Goal: Transaction & Acquisition: Purchase product/service

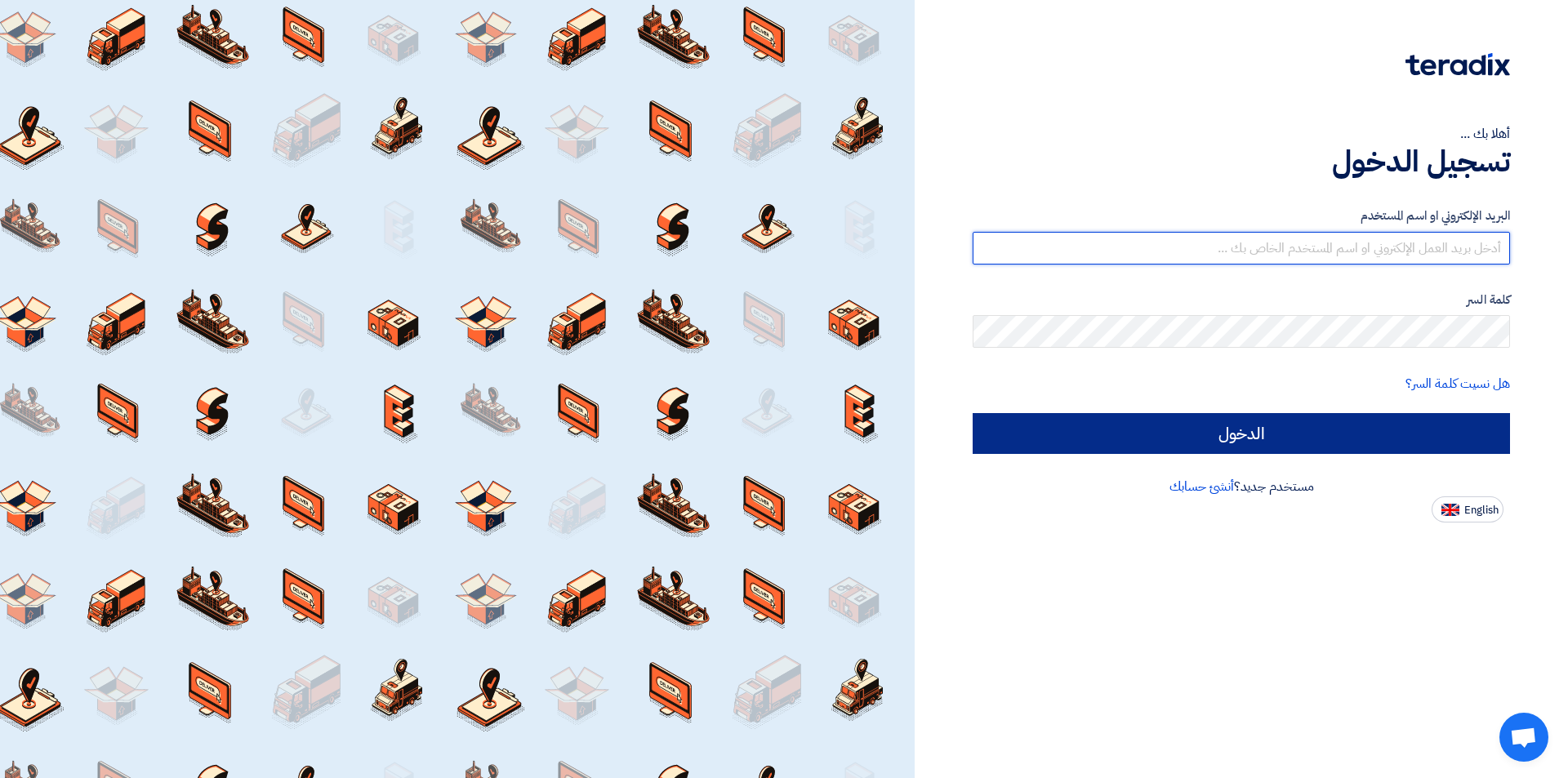
type input "[EMAIL_ADDRESS][DOMAIN_NAME]"
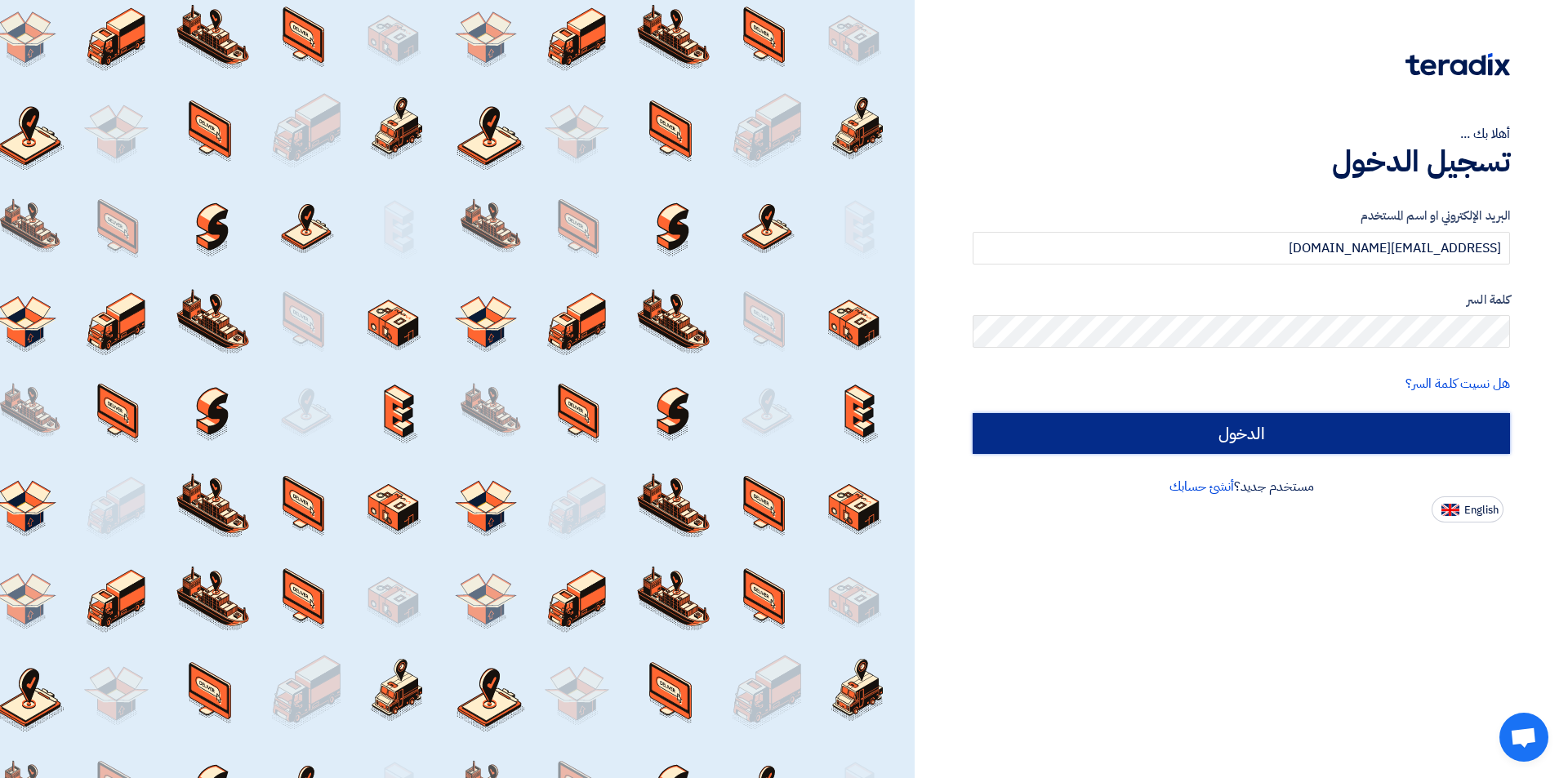
click at [1246, 436] on input "الدخول" at bounding box center [1241, 433] width 538 height 41
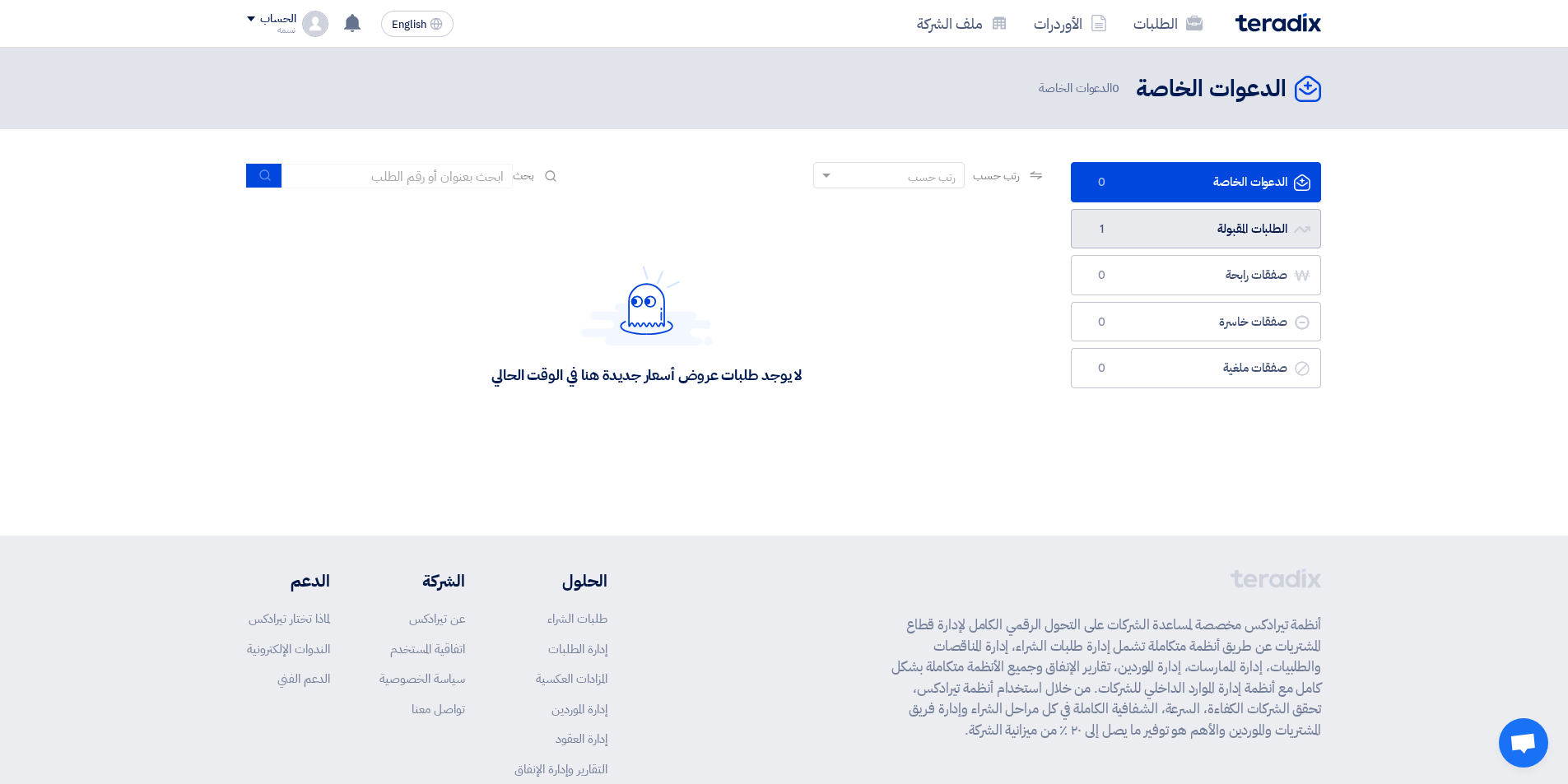
click at [1175, 221] on link "الطلبات المقبولة الطلبات المقبولة 1" at bounding box center [1196, 229] width 250 height 40
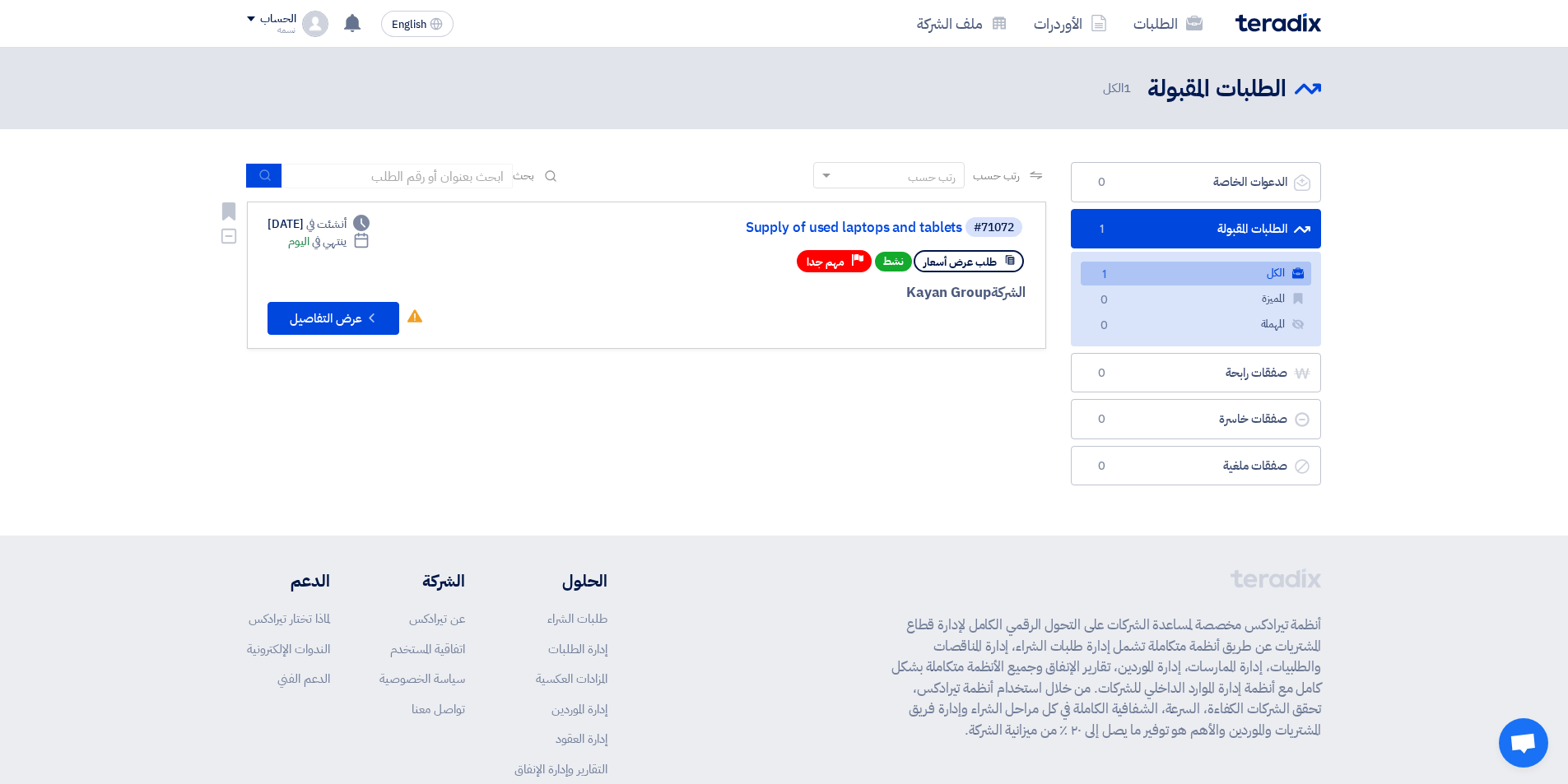
click at [829, 210] on link "#71072 Supply of used laptops and tablets طلب عرض أسعار نشط Priority مهم جدا ال…" at bounding box center [646, 275] width 800 height 148
click at [833, 223] on link "Supply of used laptops and tablets" at bounding box center [797, 228] width 329 height 15
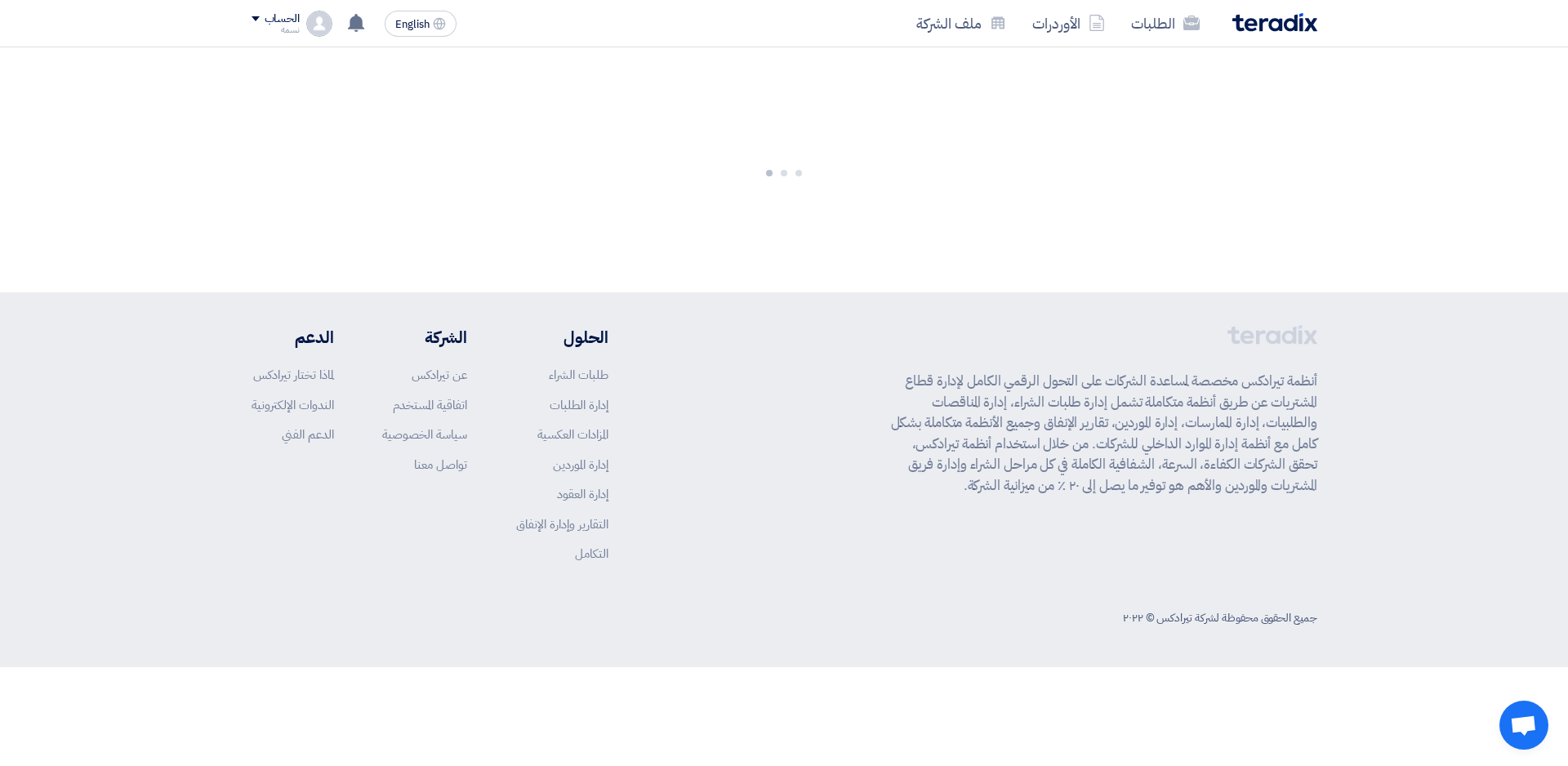
click at [826, 221] on div at bounding box center [784, 169] width 1568 height 245
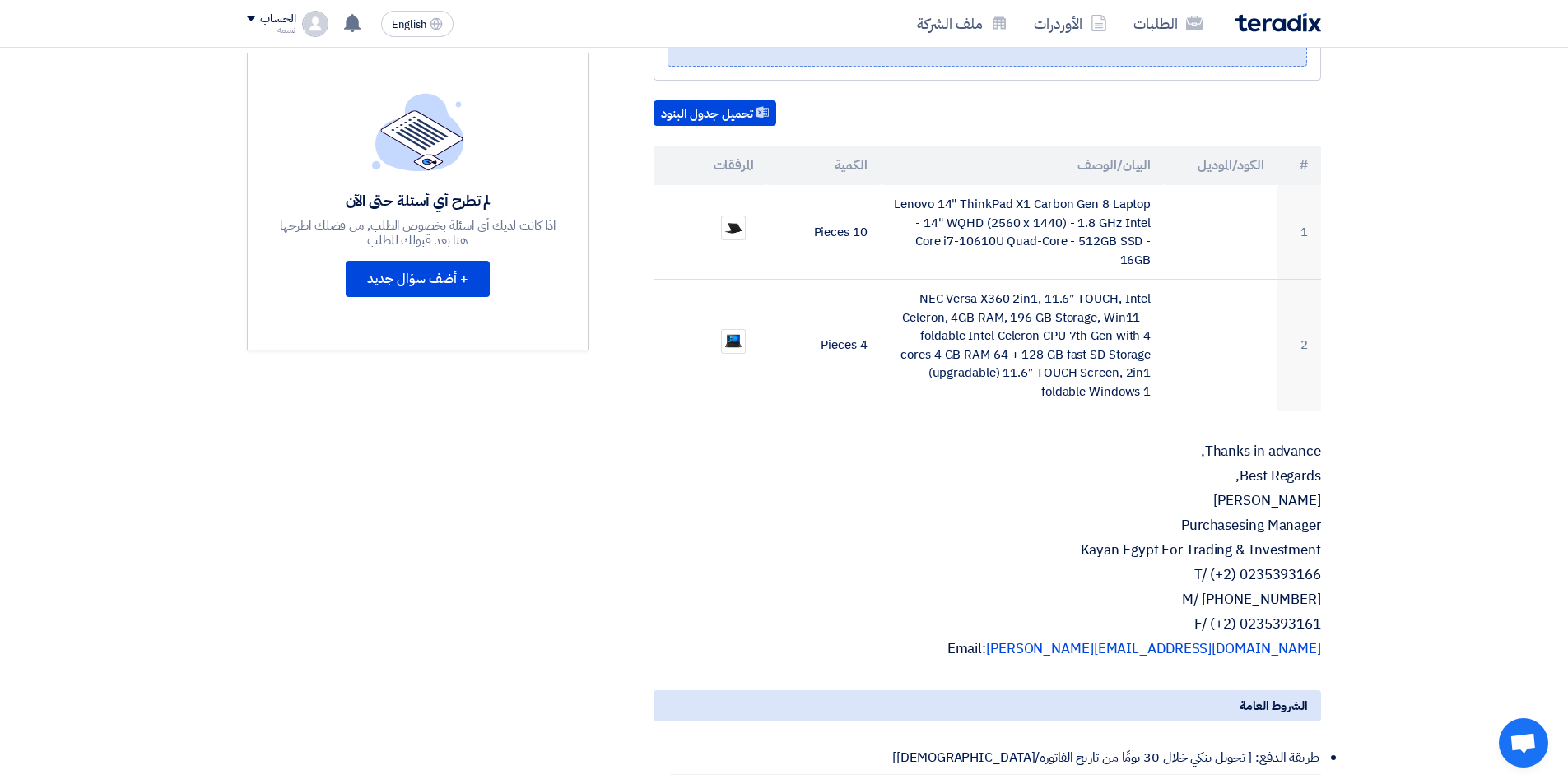
scroll to position [247, 0]
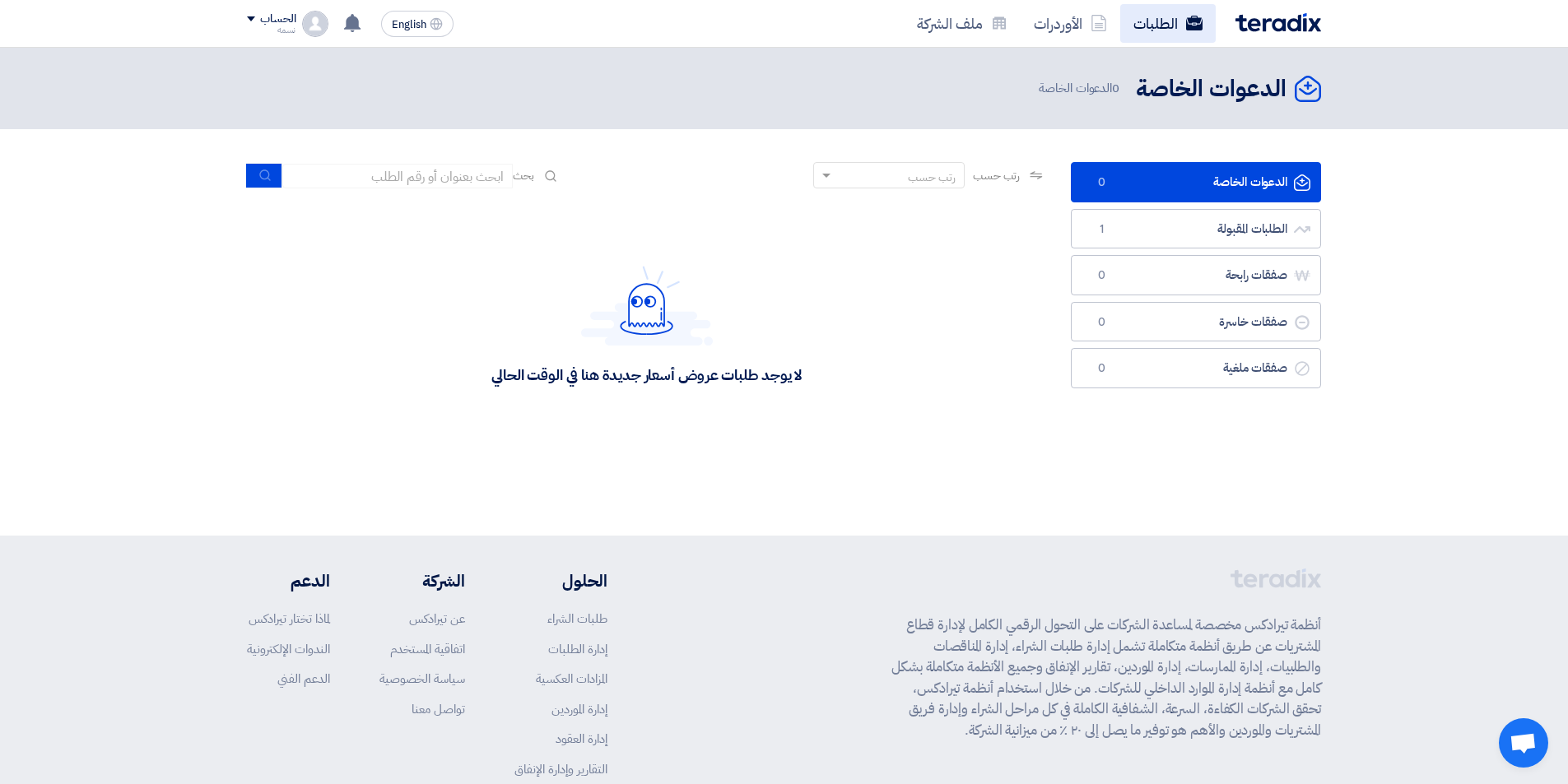
click at [1127, 21] on link "الطلبات" at bounding box center [1168, 23] width 95 height 39
click at [1187, 222] on link "الطلبات المقبولة الطلبات المقبولة 1" at bounding box center [1196, 229] width 250 height 40
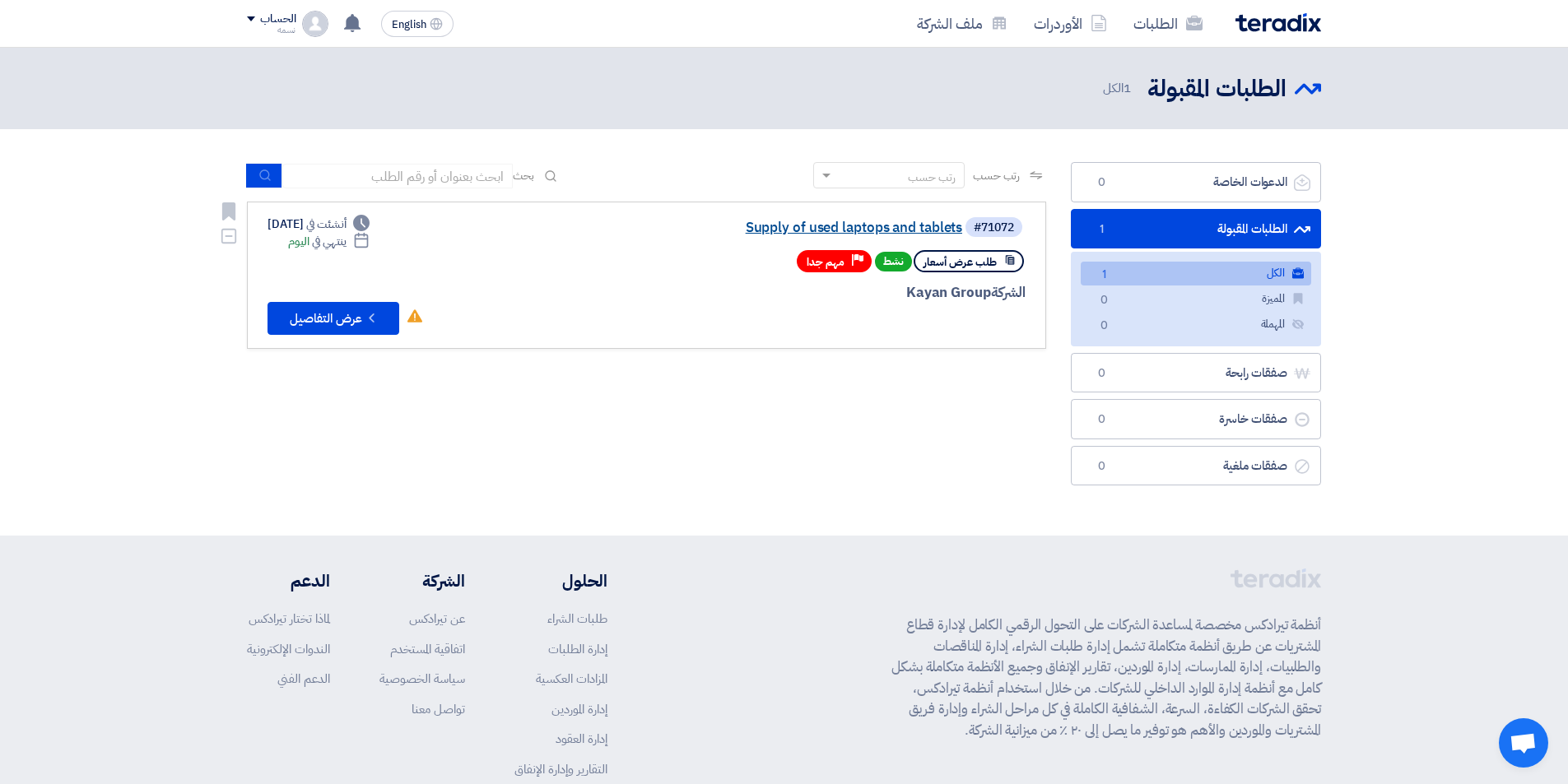
click at [896, 223] on link "Supply of used laptops and tablets" at bounding box center [797, 228] width 329 height 15
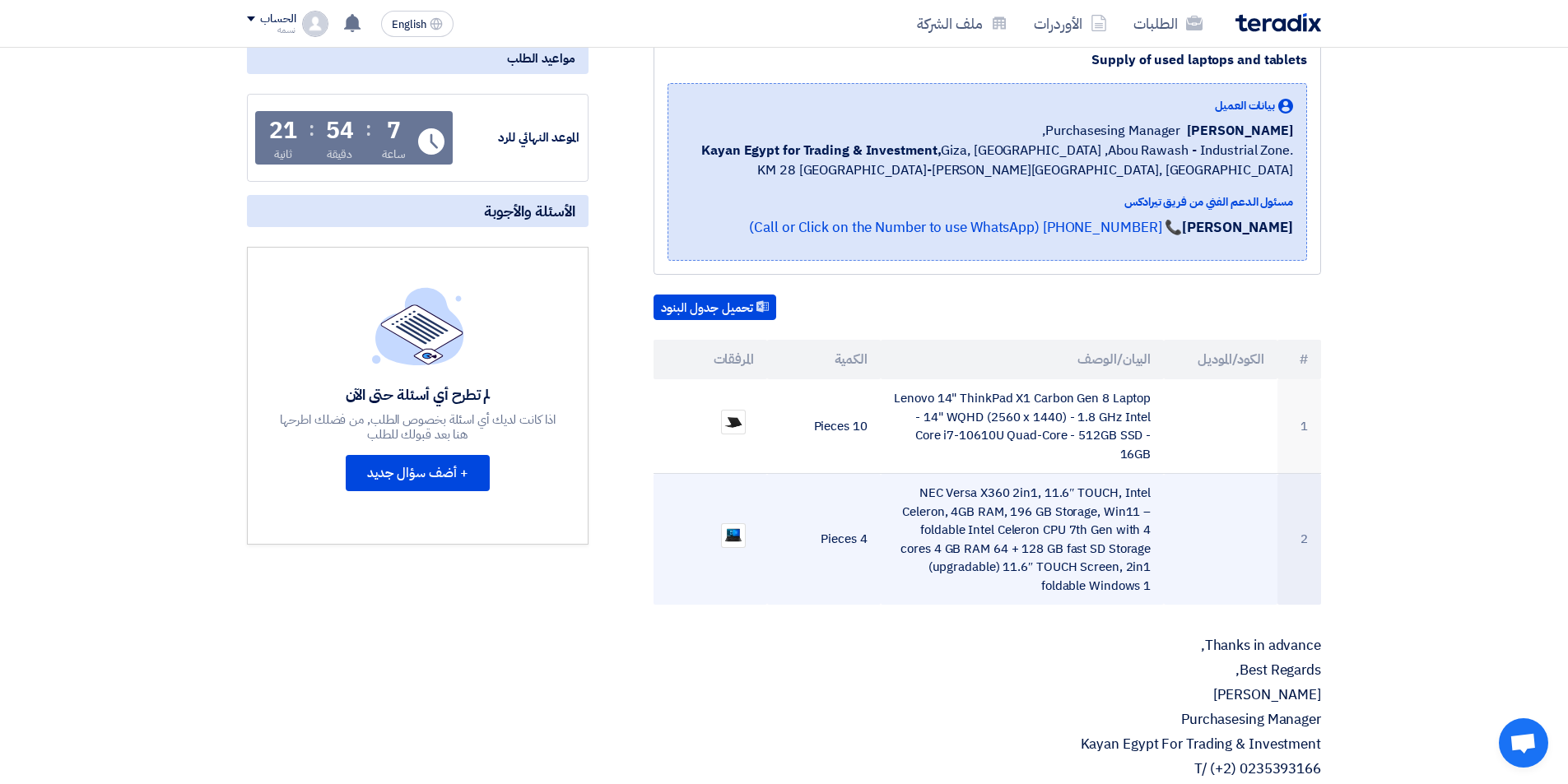
scroll to position [412, 0]
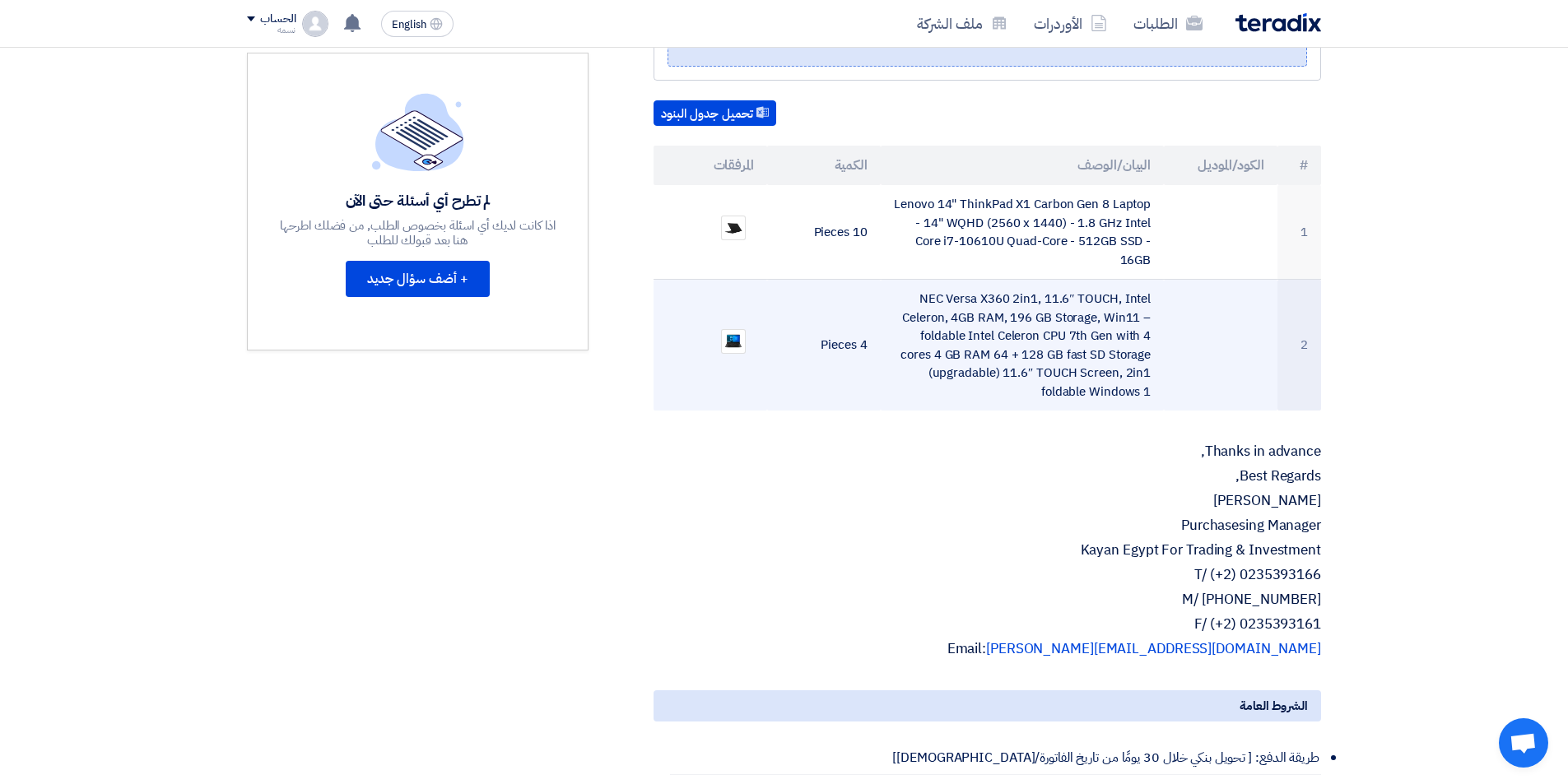
click at [999, 315] on td "NEC Versa X360 2in1, 11.6″ TOUCH, Intel Celeron, 4GB RAM, 196 GB Storage, Win11…" at bounding box center [1022, 346] width 284 height 132
click at [878, 346] on td "4 Pieces" at bounding box center [824, 346] width 114 height 132
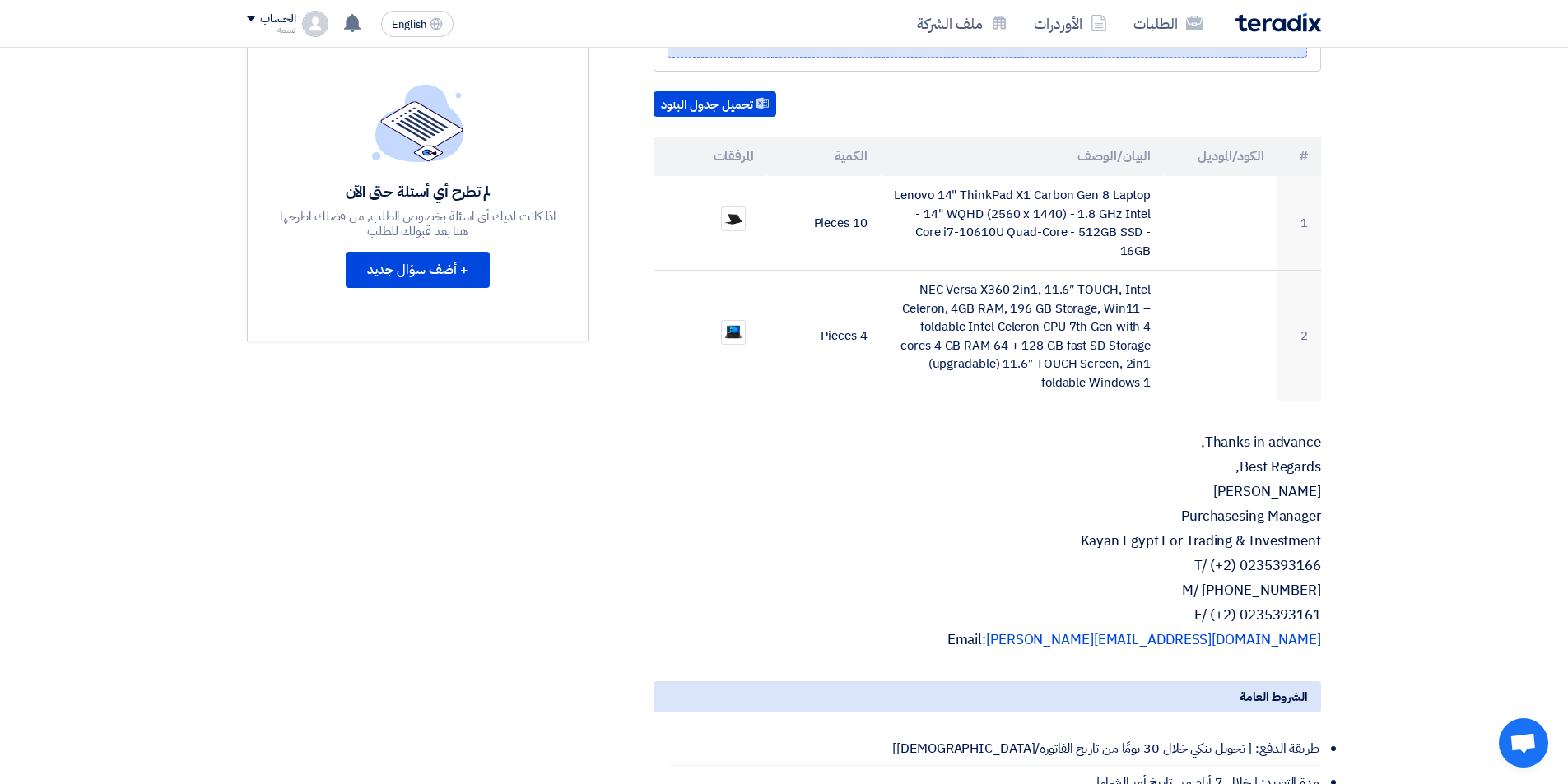
scroll to position [173, 0]
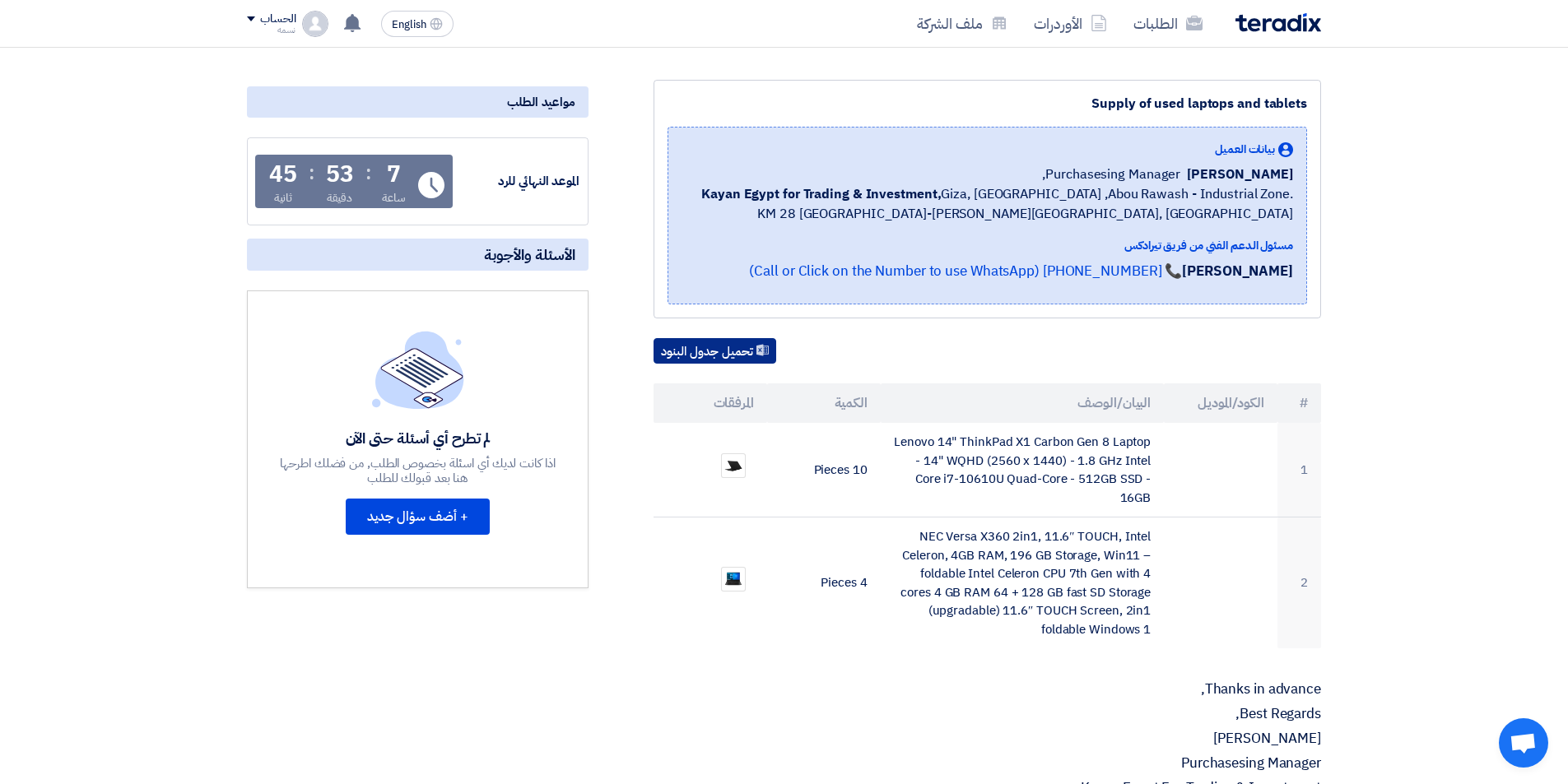
click at [710, 357] on button "تحميل جدول البنود" at bounding box center [715, 351] width 123 height 27
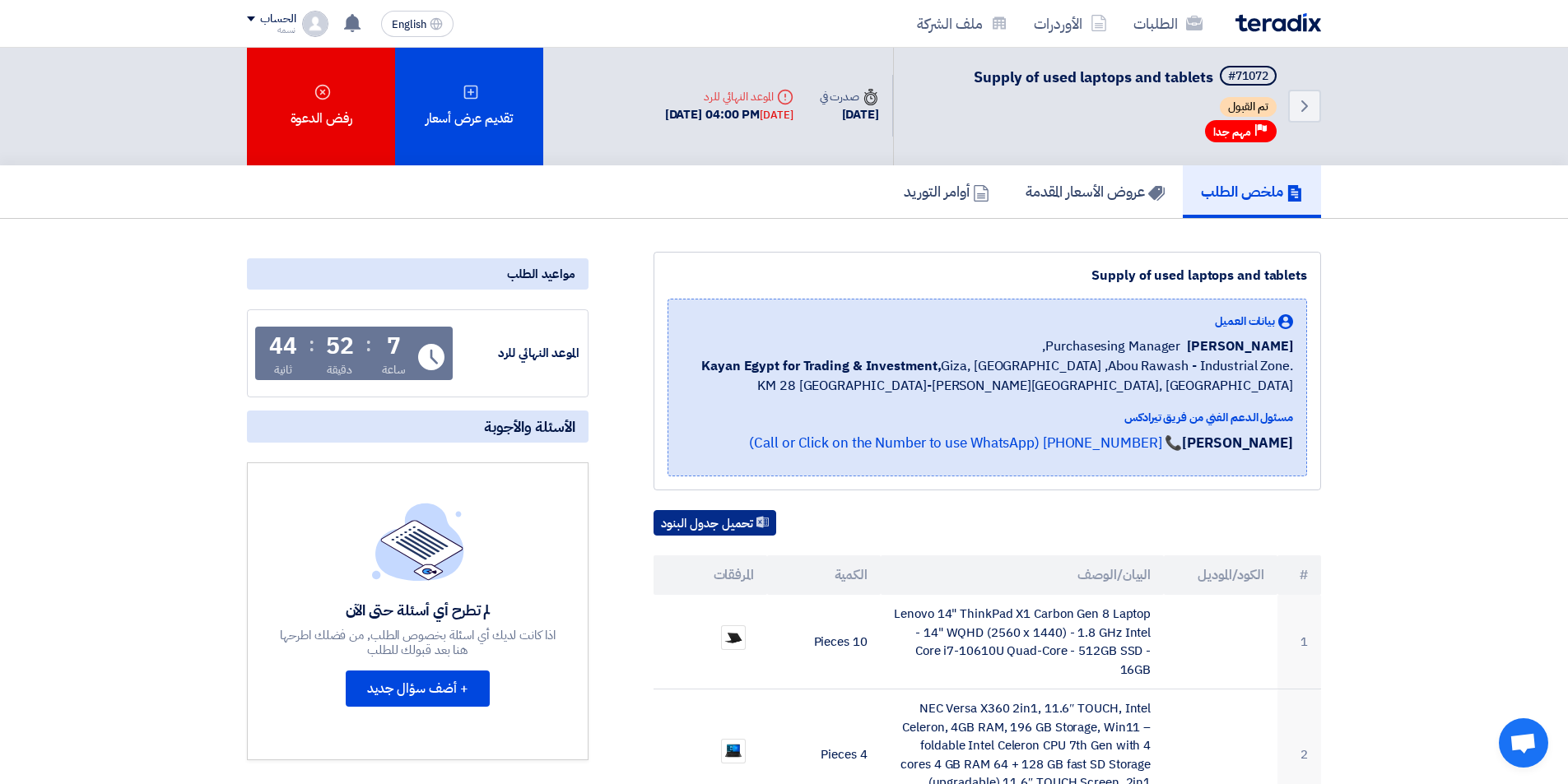
scroll to position [0, 0]
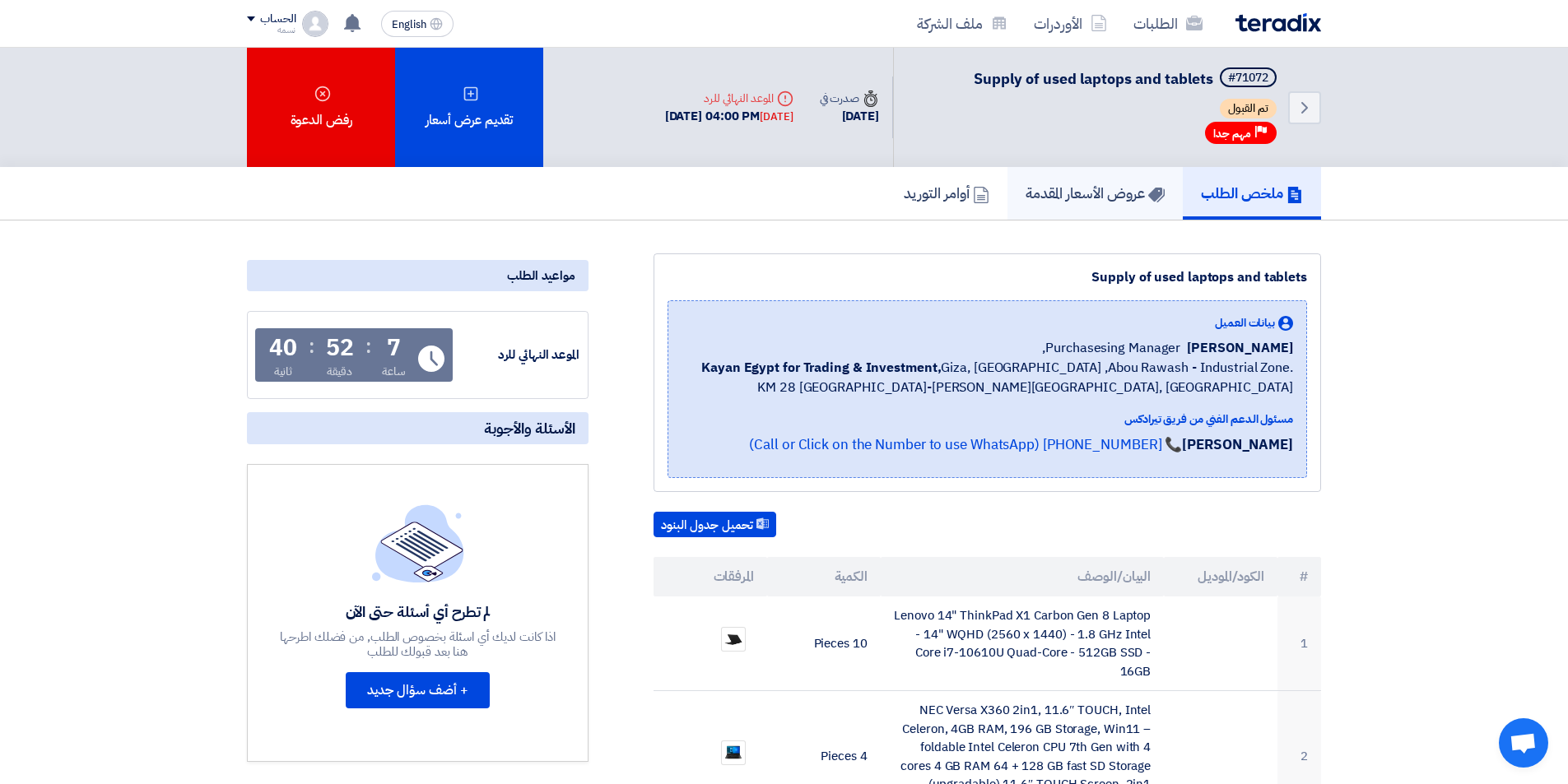
click at [1057, 193] on h5 "عروض الأسعار المقدمة" at bounding box center [1095, 193] width 139 height 19
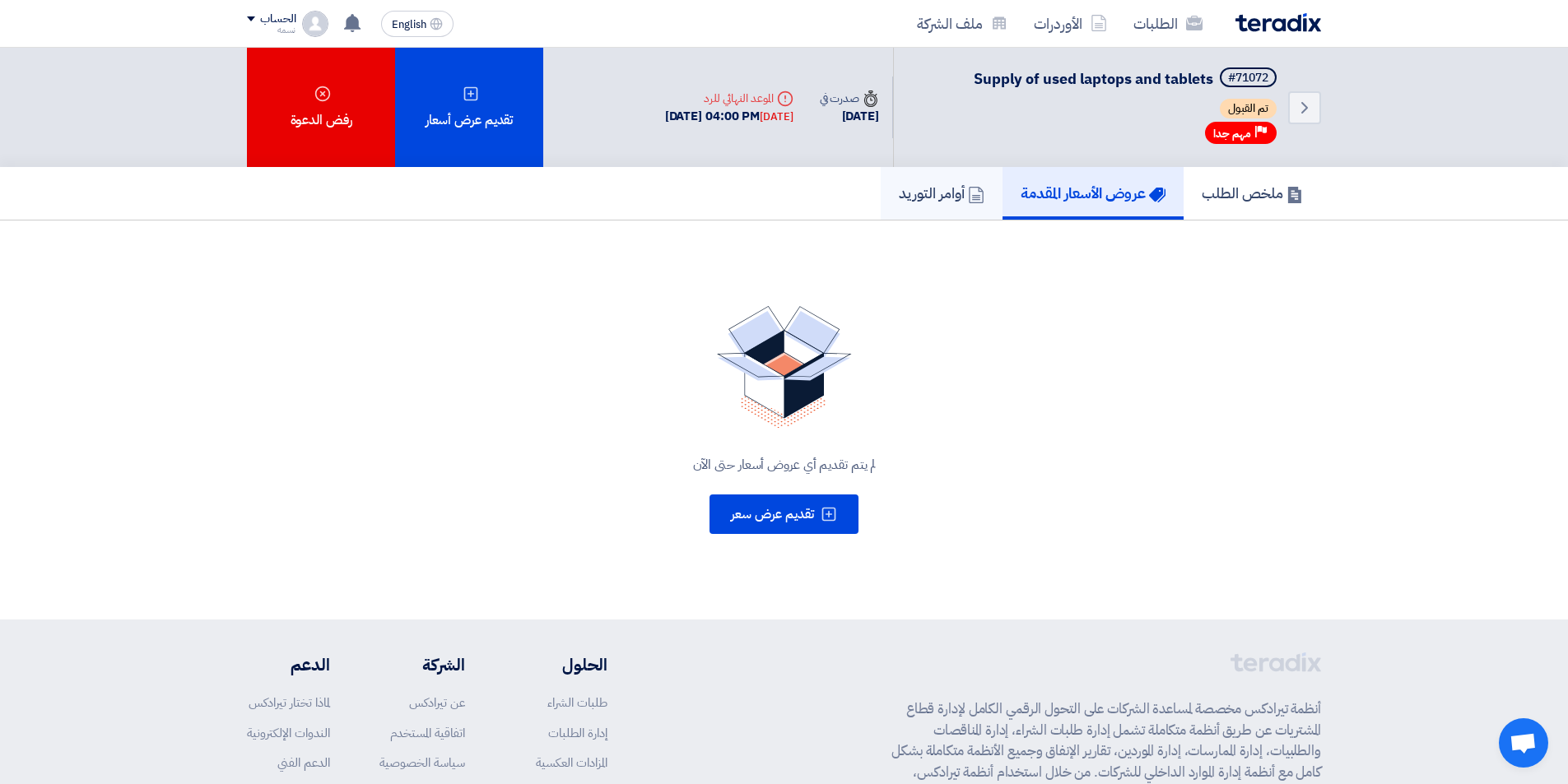
click at [959, 186] on h5 "أوامر التوريد" at bounding box center [941, 193] width 85 height 19
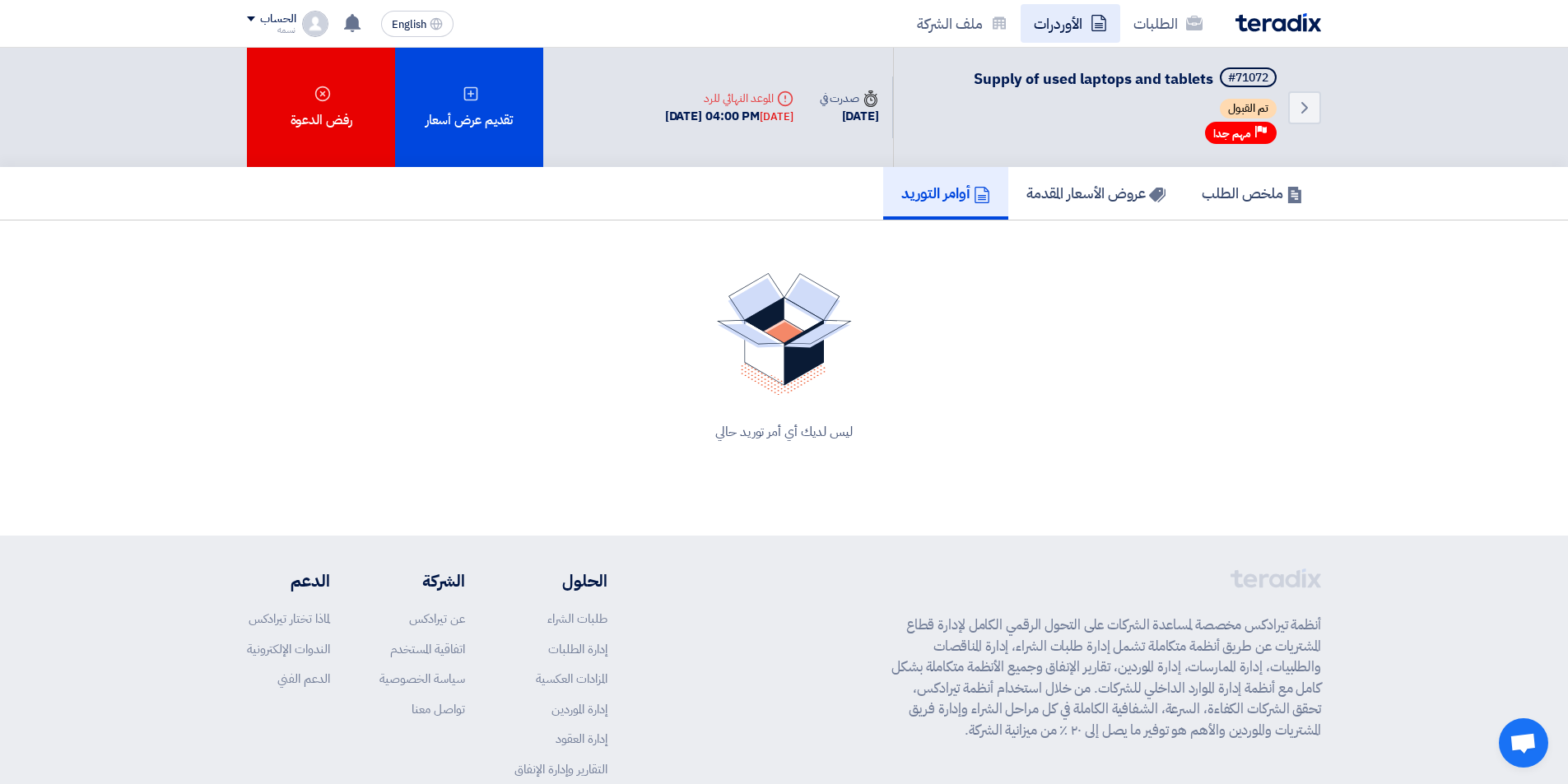
click at [1058, 27] on link "الأوردرات" at bounding box center [1070, 23] width 100 height 39
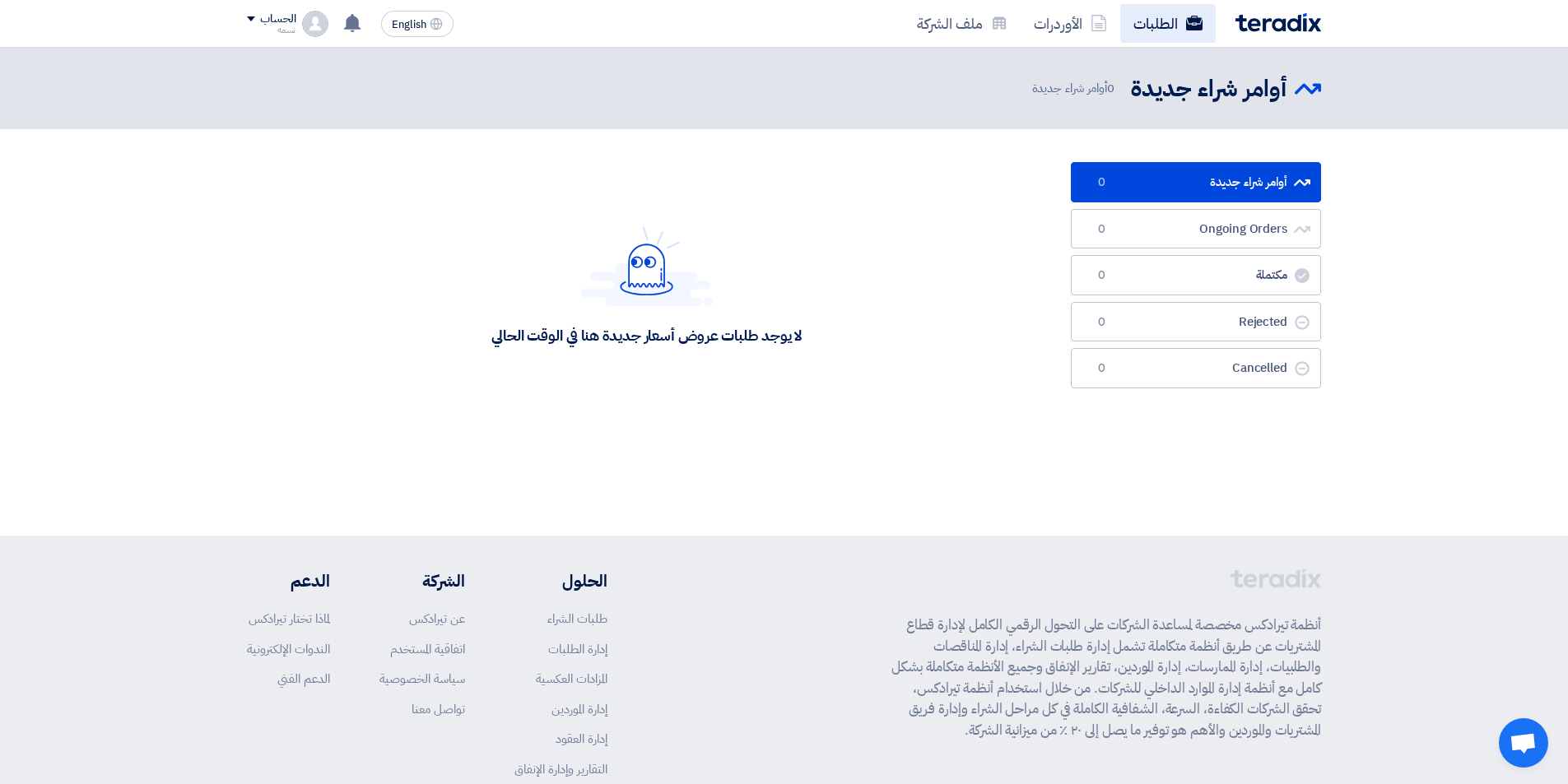
click at [1156, 23] on link "الطلبات" at bounding box center [1168, 23] width 95 height 39
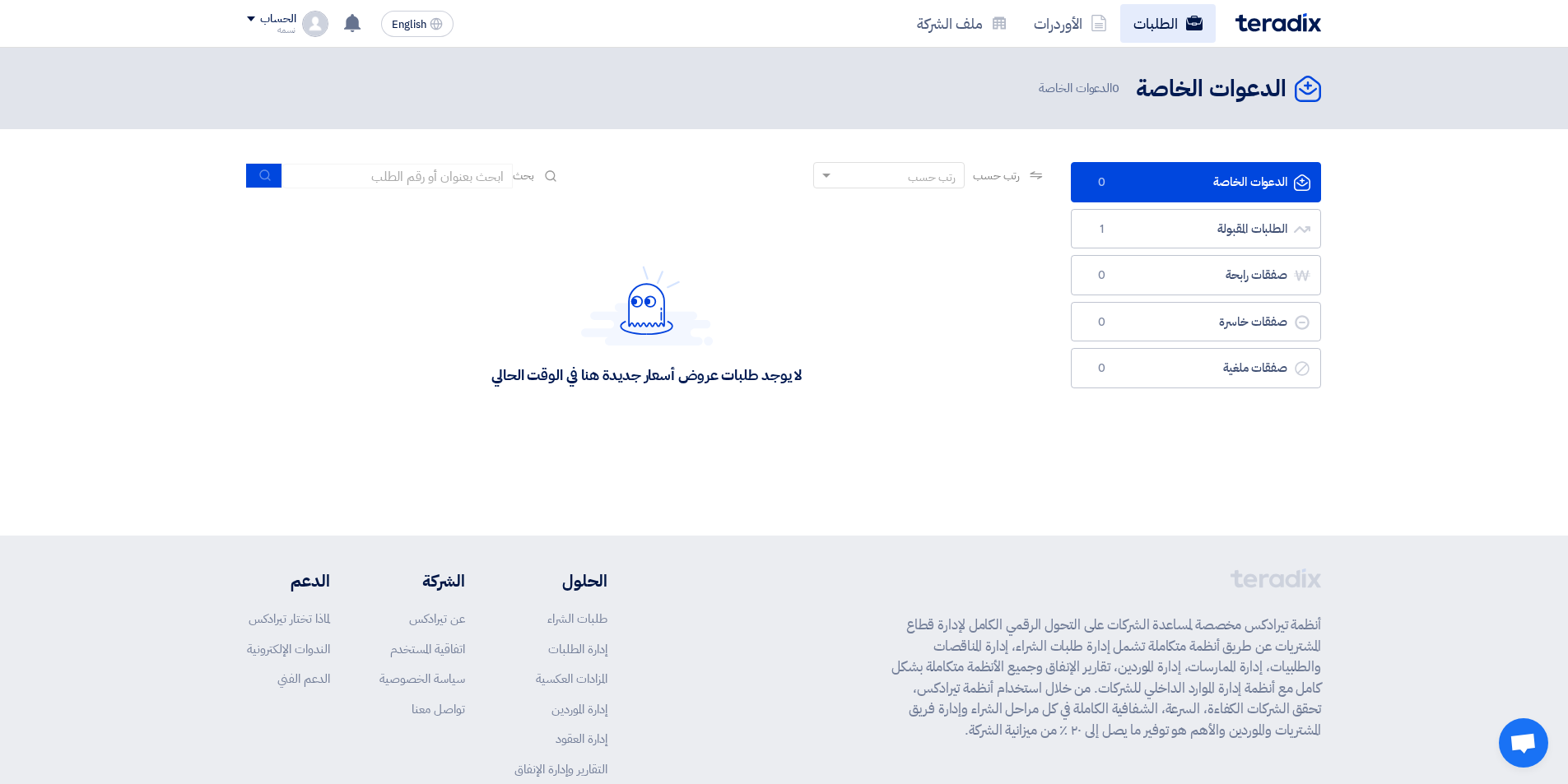
click at [1154, 22] on link "الطلبات" at bounding box center [1168, 23] width 95 height 39
click at [1170, 215] on link "الطلبات المقبولة الطلبات المقبولة 1" at bounding box center [1196, 229] width 250 height 40
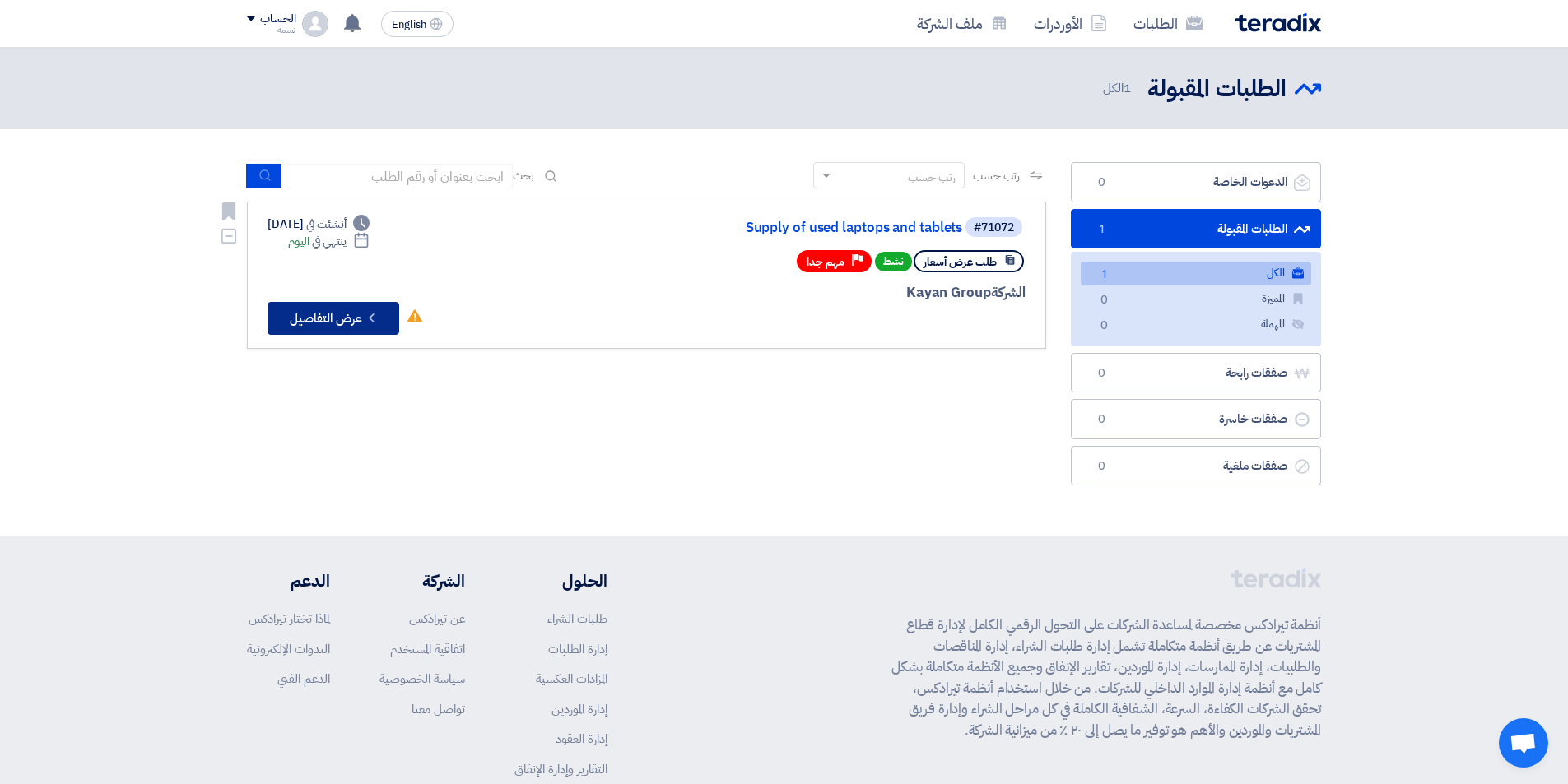
click at [333, 322] on button "Check details عرض التفاصيل" at bounding box center [334, 318] width 132 height 33
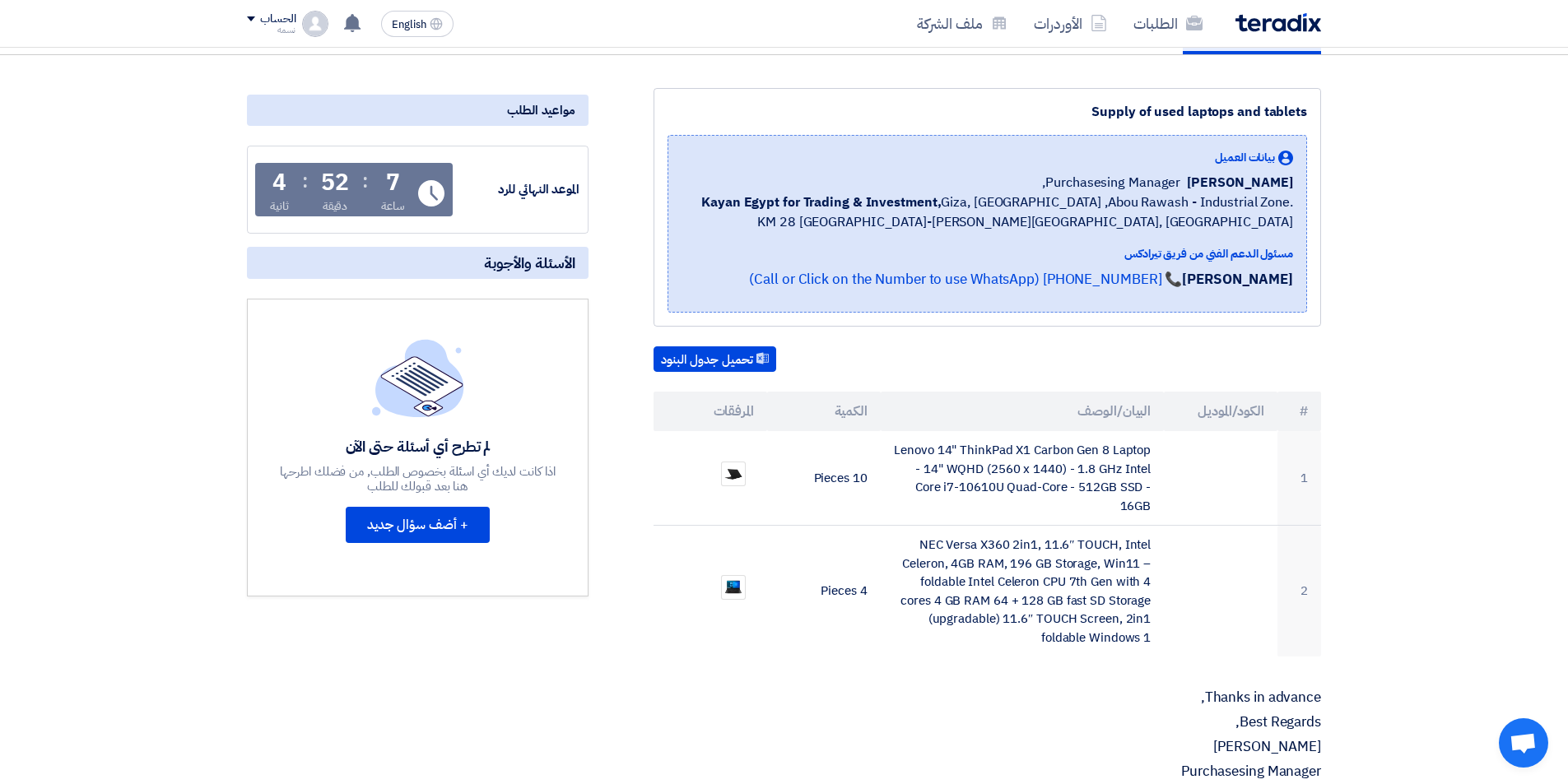
scroll to position [329, 0]
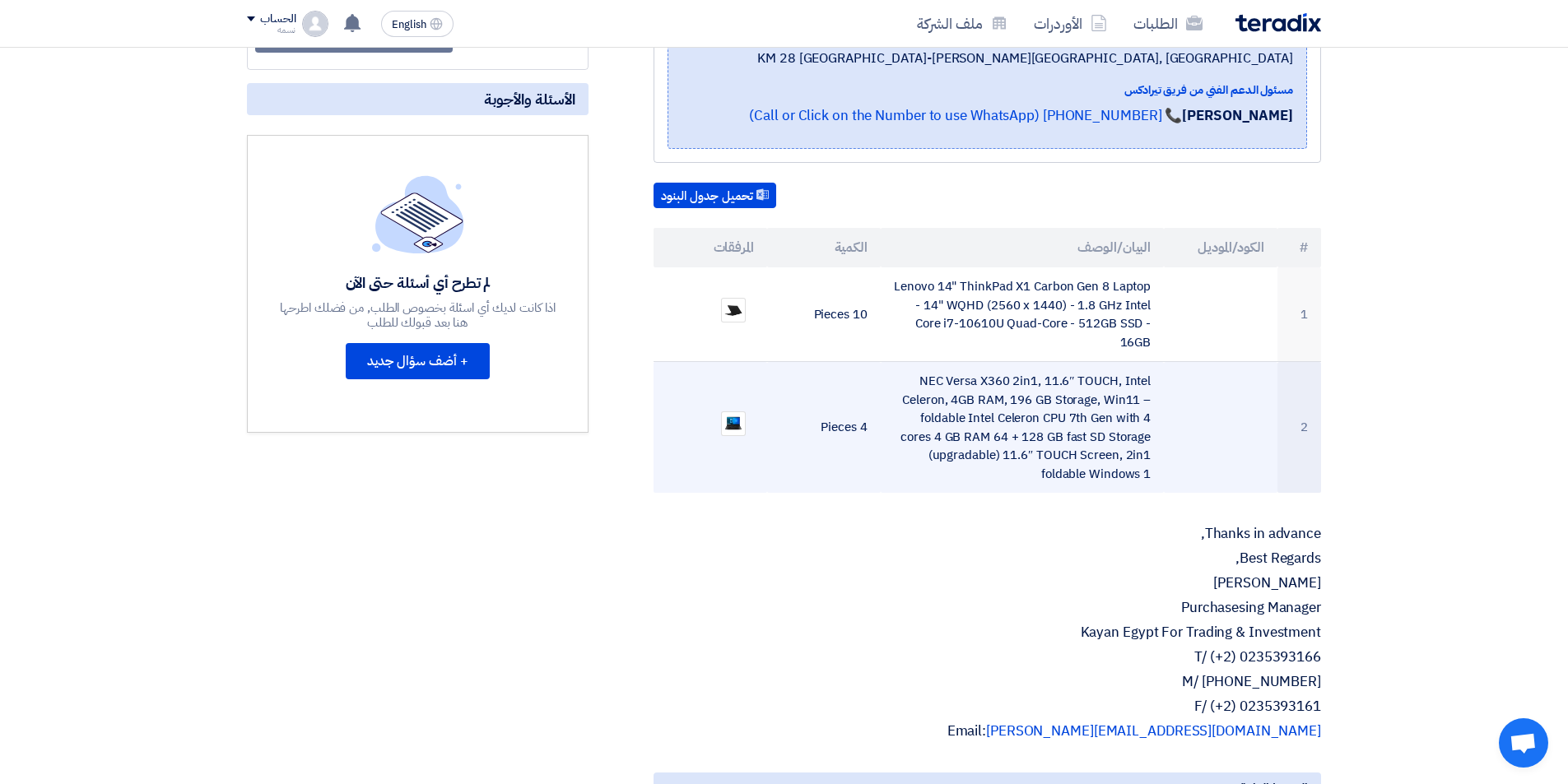
click at [1311, 403] on td "2" at bounding box center [1299, 428] width 44 height 132
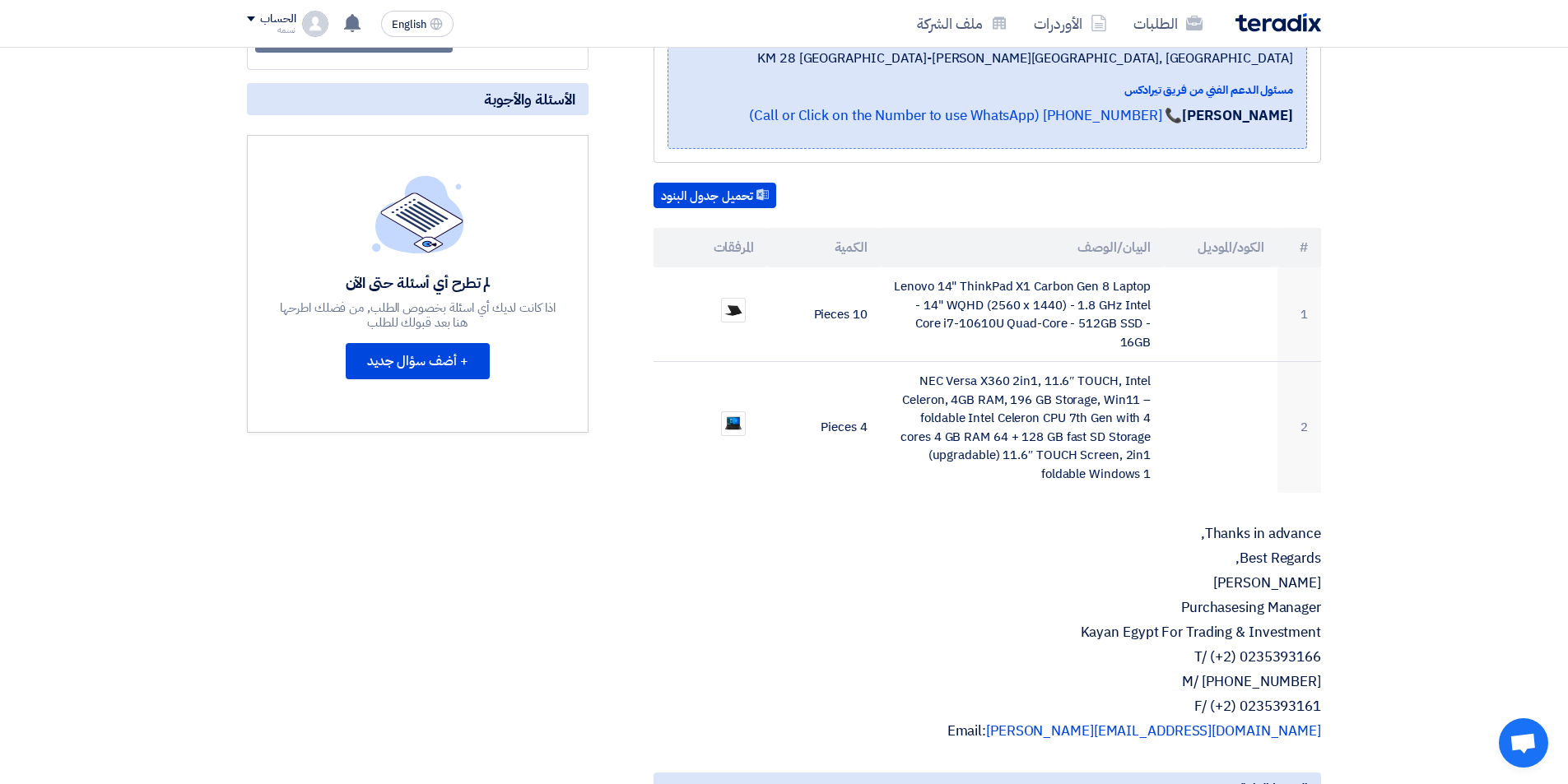
drag, startPoint x: 1305, startPoint y: 403, endPoint x: 804, endPoint y: 602, distance: 539.1
click at [804, 602] on p "Purchasesing Manager" at bounding box center [988, 608] width 668 height 17
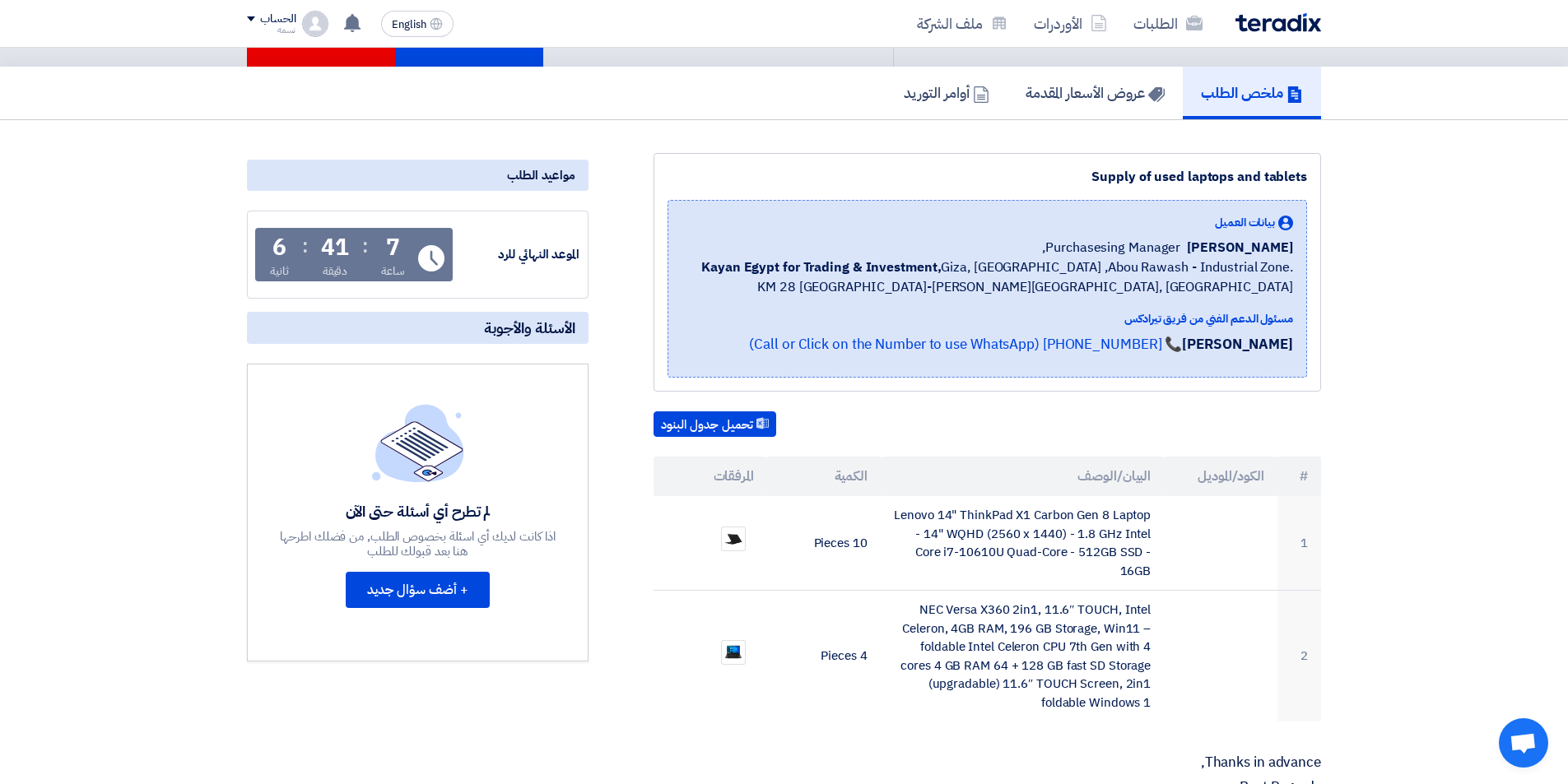
scroll to position [0, 0]
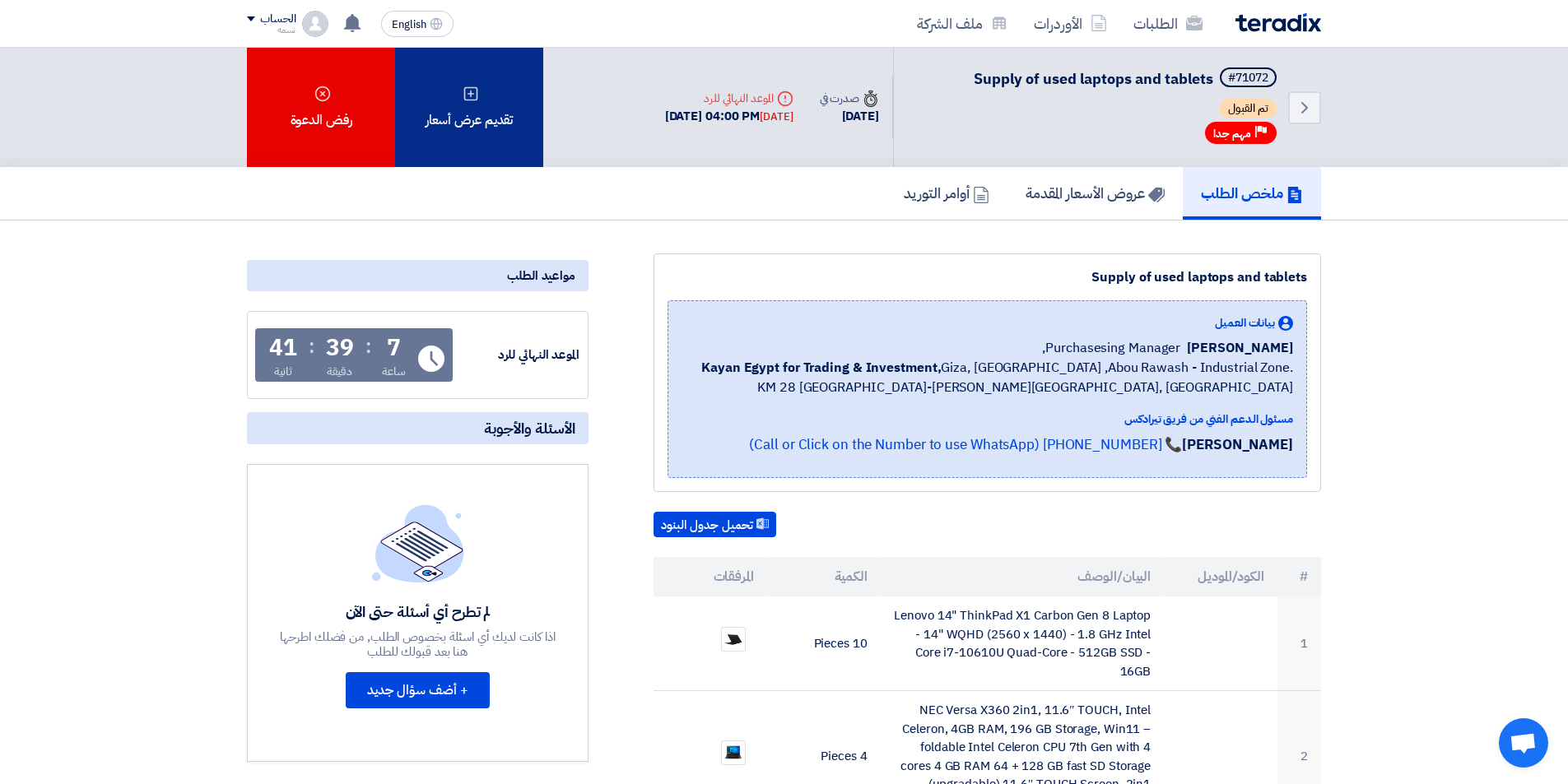
click at [458, 110] on div "تقديم عرض أسعار" at bounding box center [469, 107] width 149 height 119
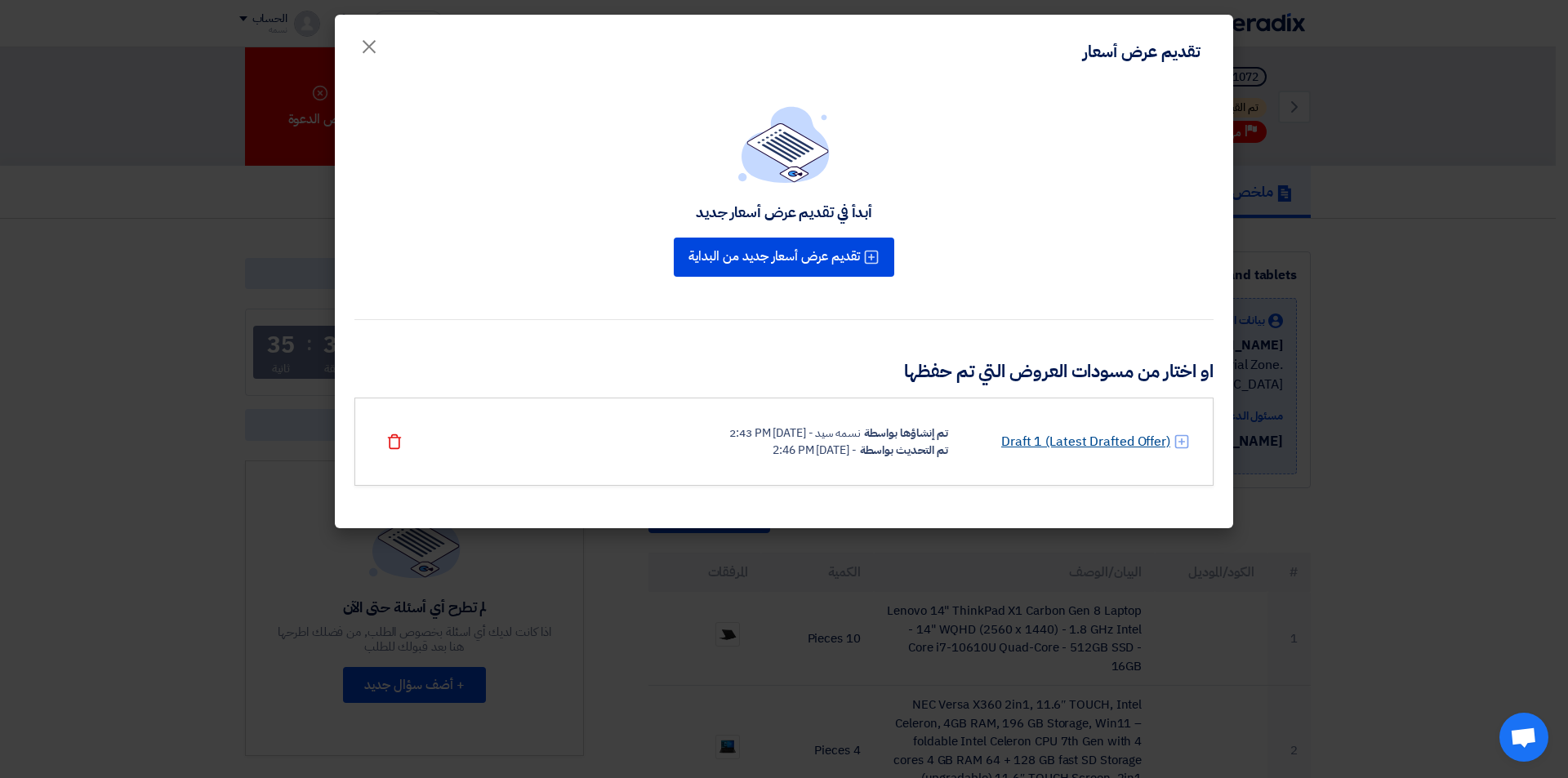
click at [1019, 448] on link "Draft 1 (Latest Drafted Offer)" at bounding box center [1086, 442] width 169 height 20
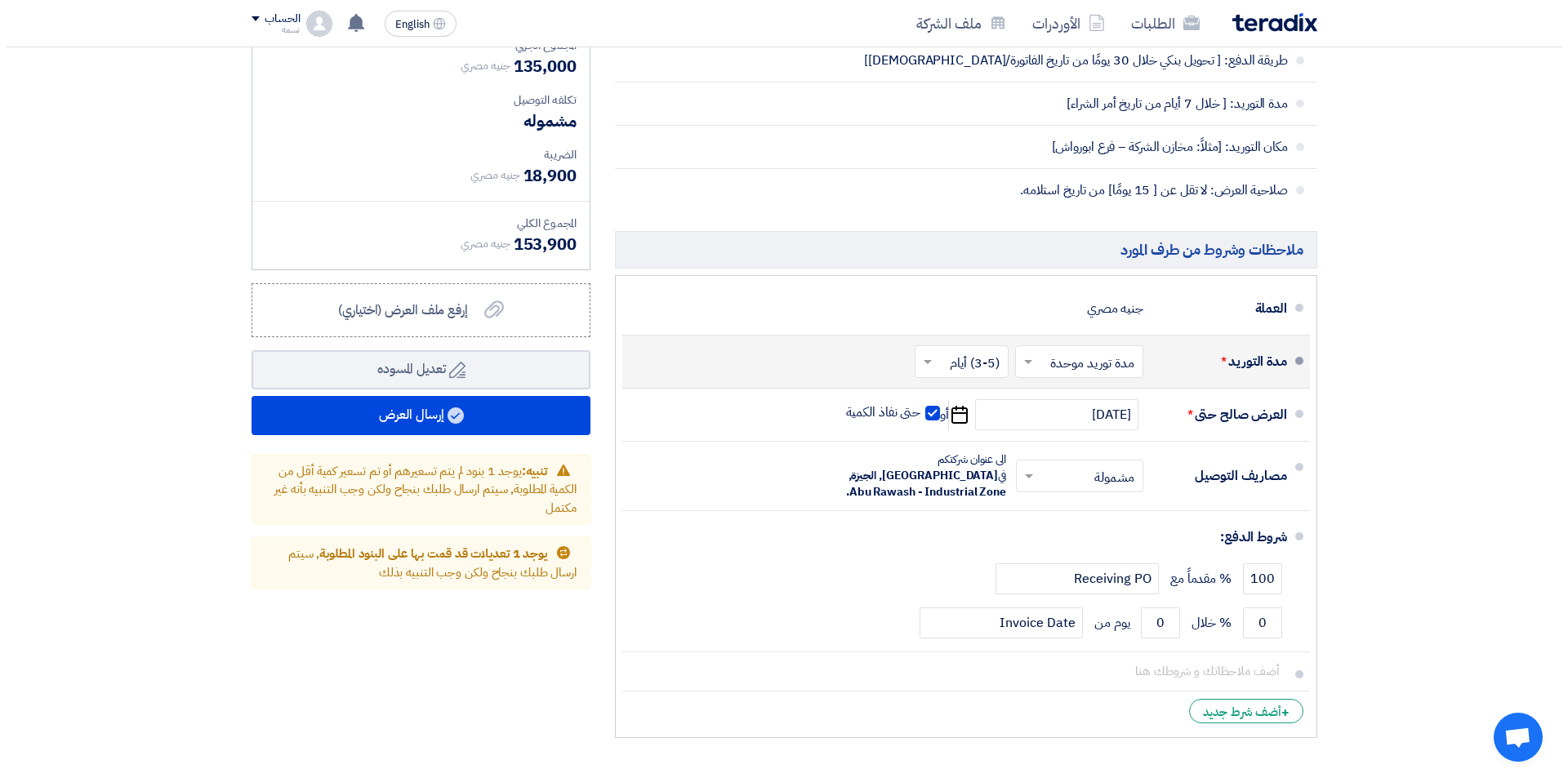
scroll to position [898, 0]
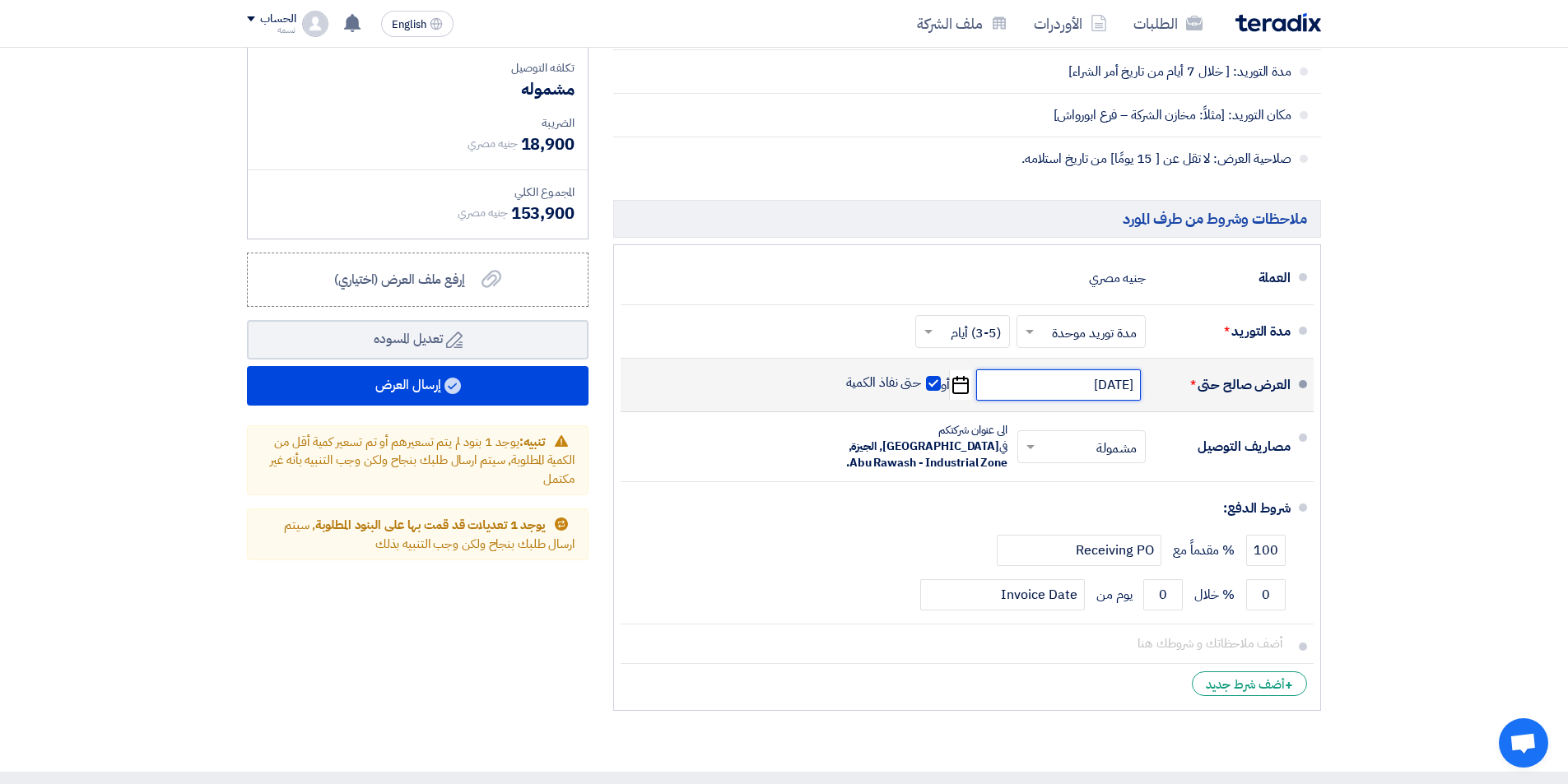
click at [1094, 384] on input "[DATE]" at bounding box center [1059, 385] width 165 height 31
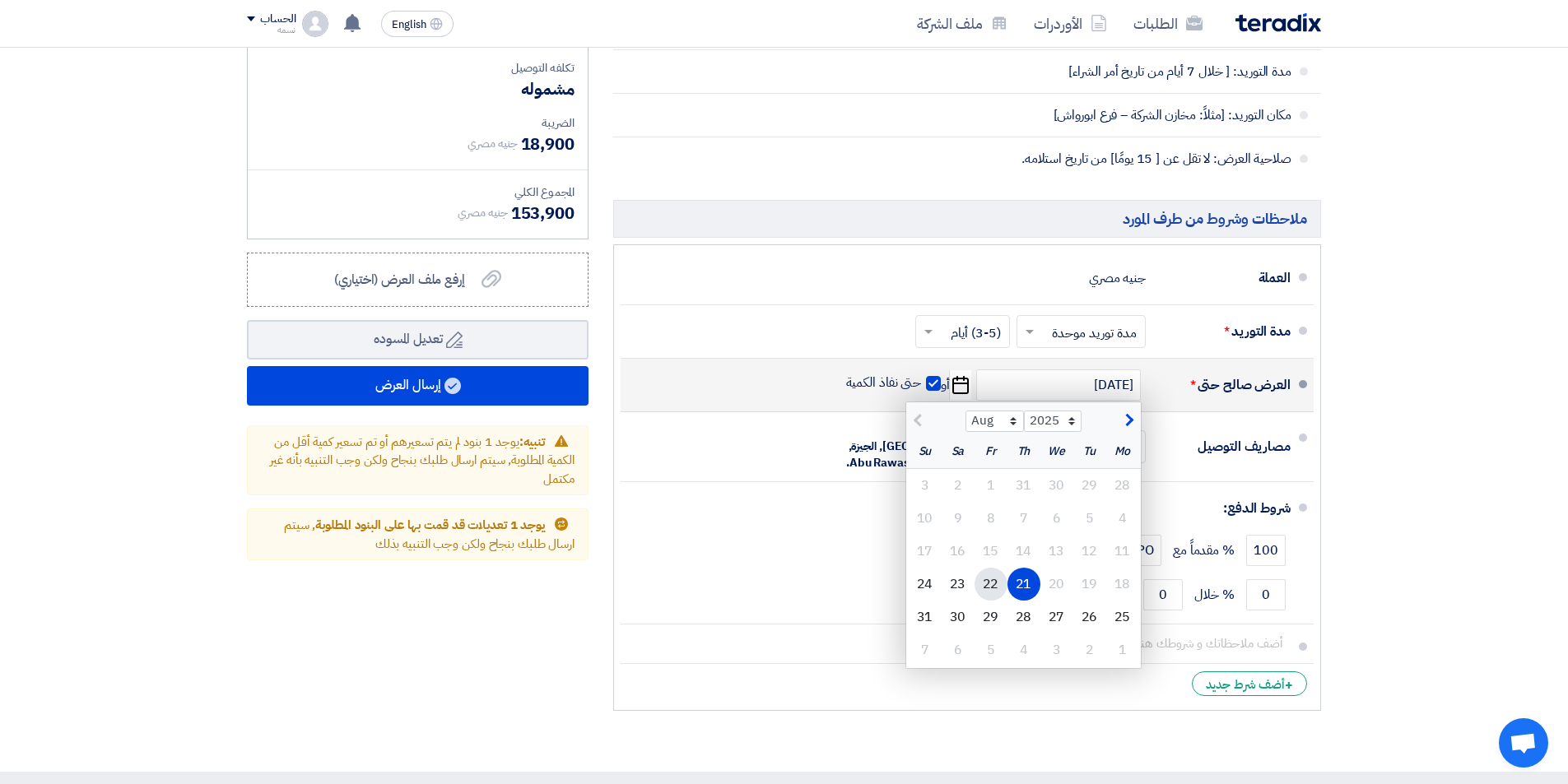
click at [992, 579] on div "22" at bounding box center [991, 584] width 33 height 33
type input "[DATE]"
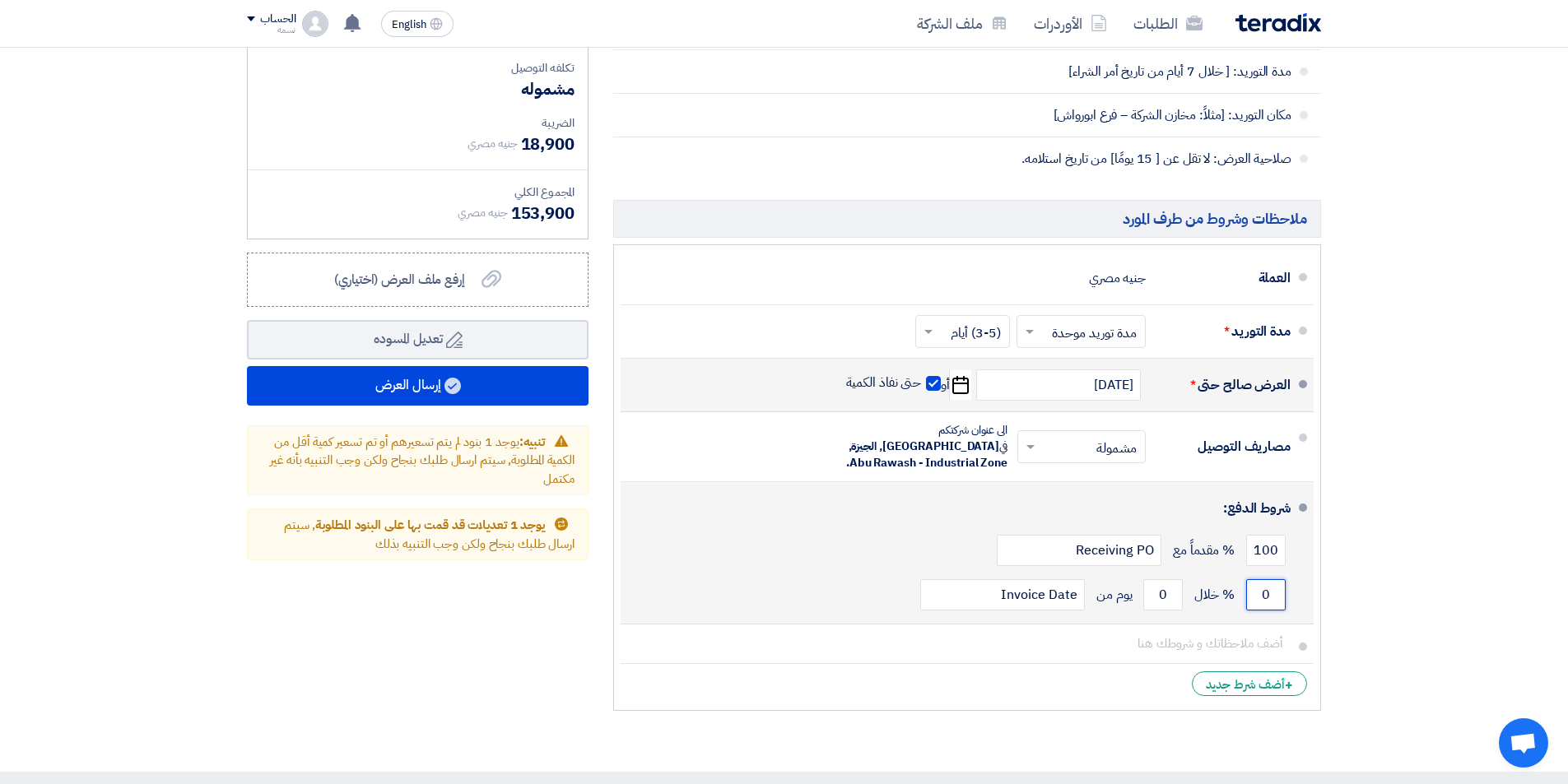
drag, startPoint x: 1264, startPoint y: 576, endPoint x: 1275, endPoint y: 580, distance: 11.7
click at [1275, 580] on input "0" at bounding box center [1265, 595] width 39 height 31
drag, startPoint x: 1256, startPoint y: 534, endPoint x: 1304, endPoint y: 536, distance: 48.0
click at [1304, 536] on li "شروط الدفع: 100 % مقدماً مع Receiving PO 0 % خلال 0 Invoice Date" at bounding box center [967, 553] width 693 height 142
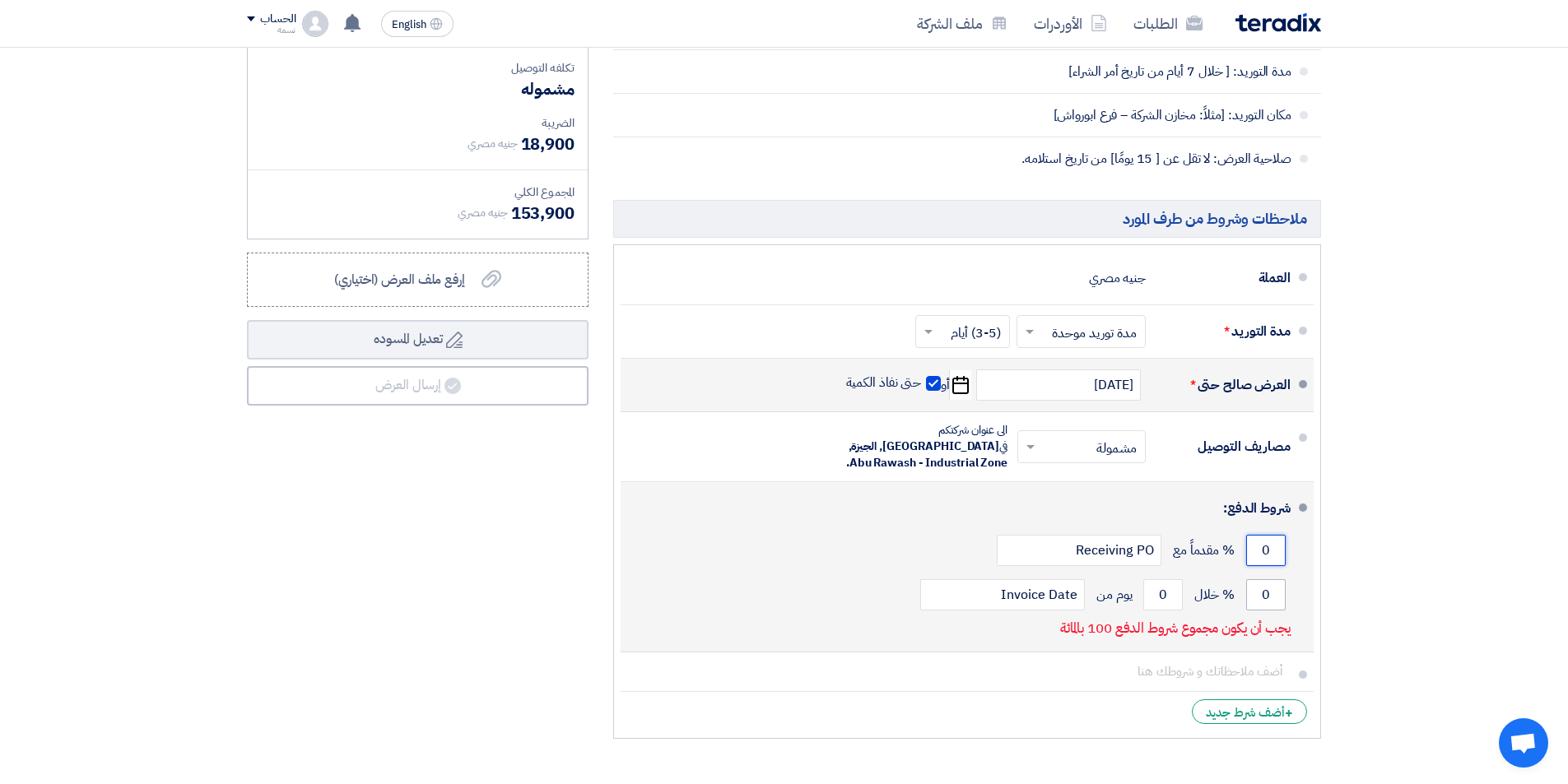
type input "0"
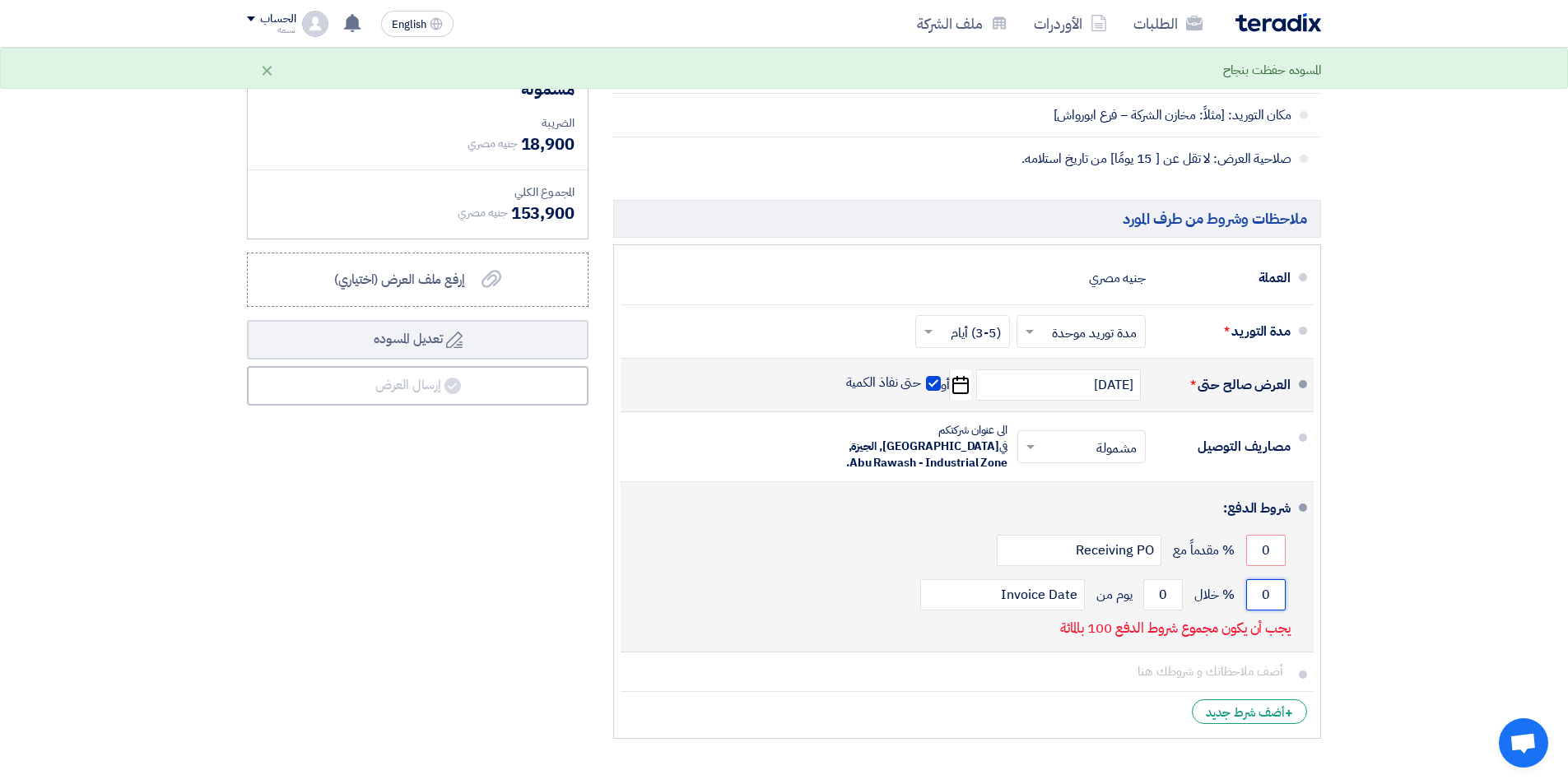
drag, startPoint x: 1258, startPoint y: 575, endPoint x: 1274, endPoint y: 580, distance: 16.8
click at [1274, 580] on input "0" at bounding box center [1265, 595] width 39 height 31
type input "100"
drag, startPoint x: 1158, startPoint y: 577, endPoint x: 1181, endPoint y: 580, distance: 23.2
click at [1181, 580] on input "0" at bounding box center [1163, 595] width 39 height 31
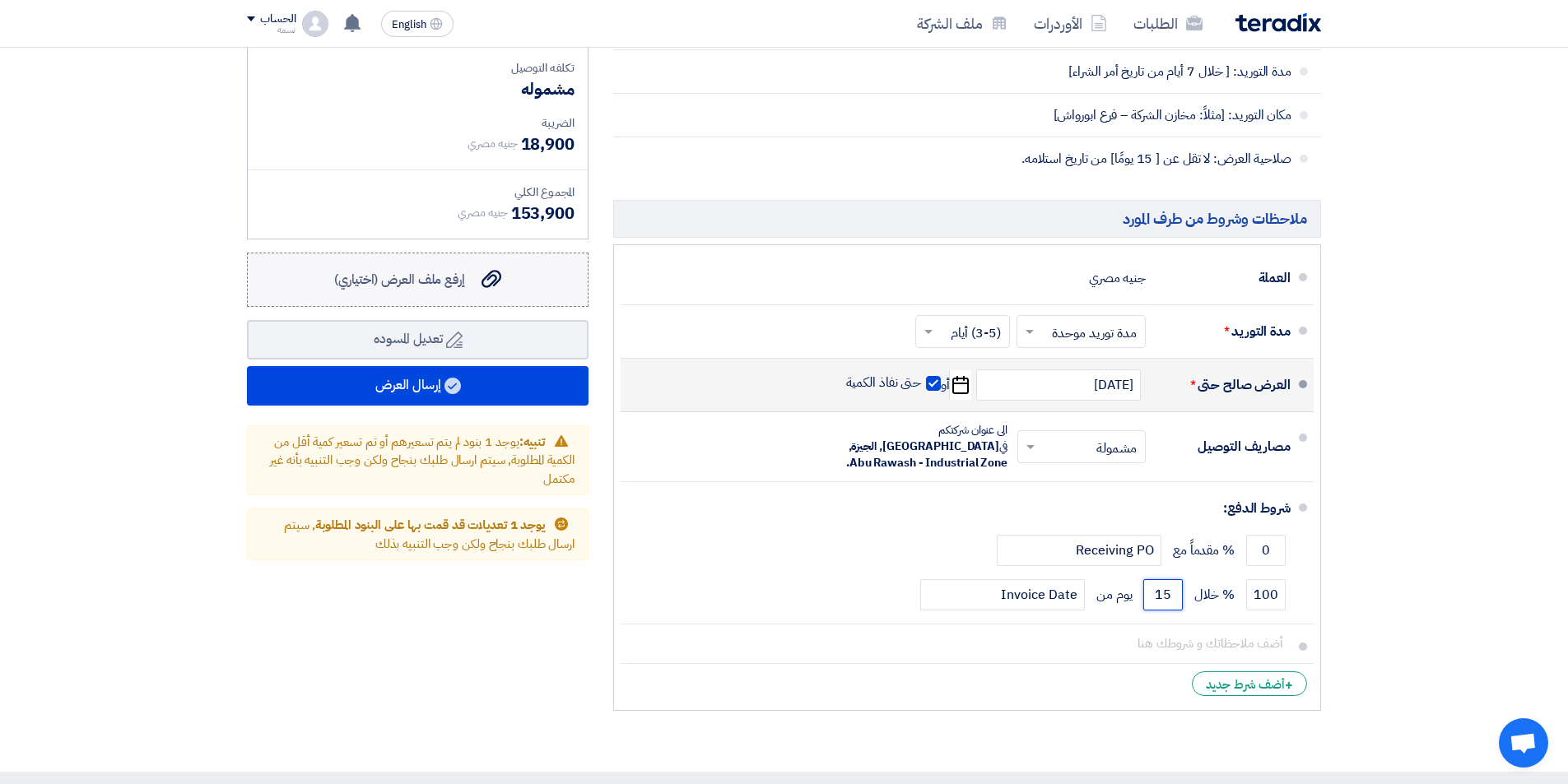
type input "15"
click at [375, 287] on span "إرفع ملف العرض (اختياري)" at bounding box center [399, 280] width 131 height 20
click at [0, 0] on input "إرفع ملف العرض (اختياري) إرفع ملف العرض (اختياري)" at bounding box center [0, 0] width 0 height 0
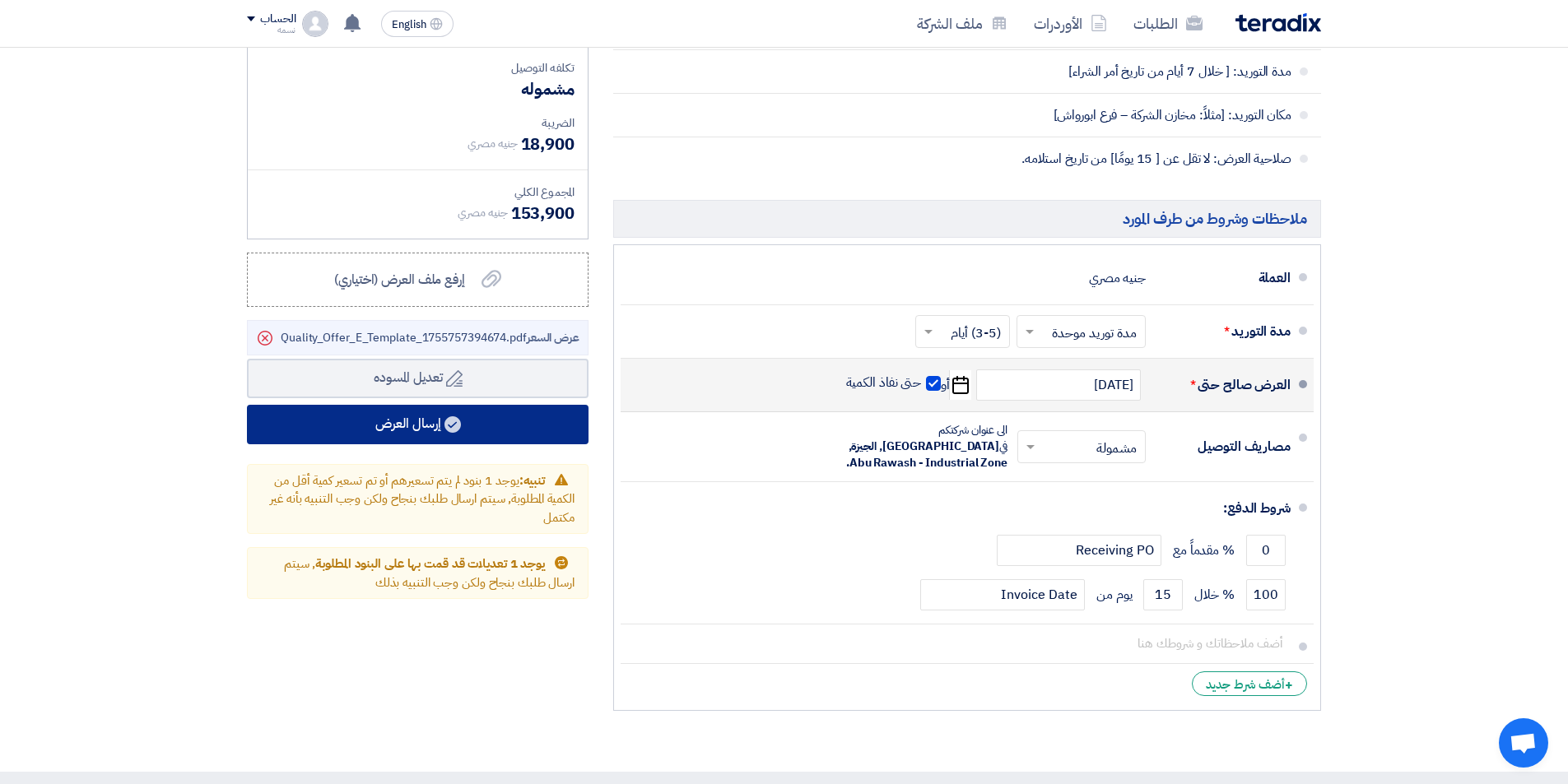
click at [390, 425] on button "إرسال العرض" at bounding box center [417, 425] width 341 height 39
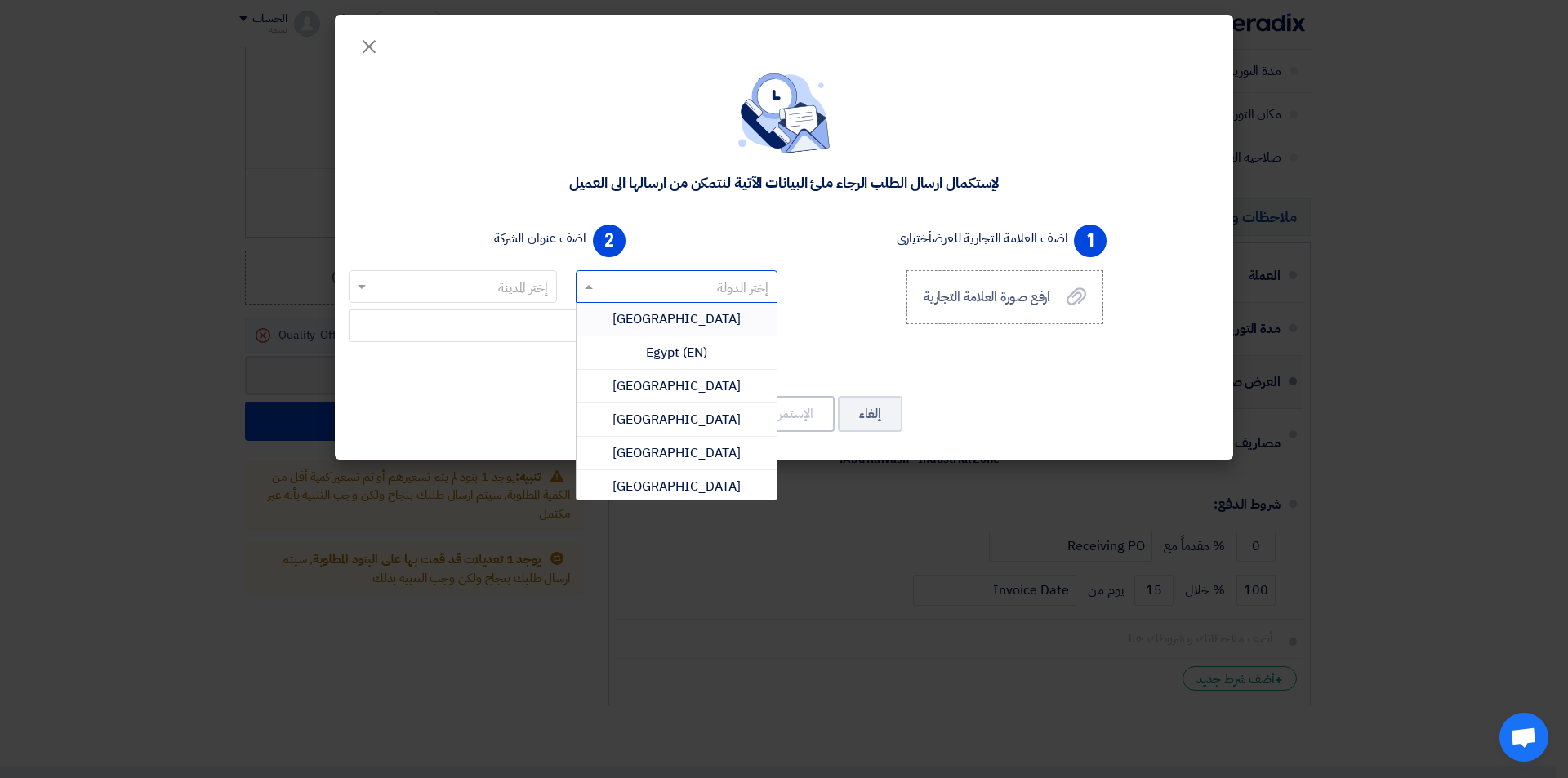
click at [584, 283] on span at bounding box center [587, 287] width 20 height 20
click at [641, 324] on div "[GEOGRAPHIC_DATA]" at bounding box center [677, 319] width 201 height 34
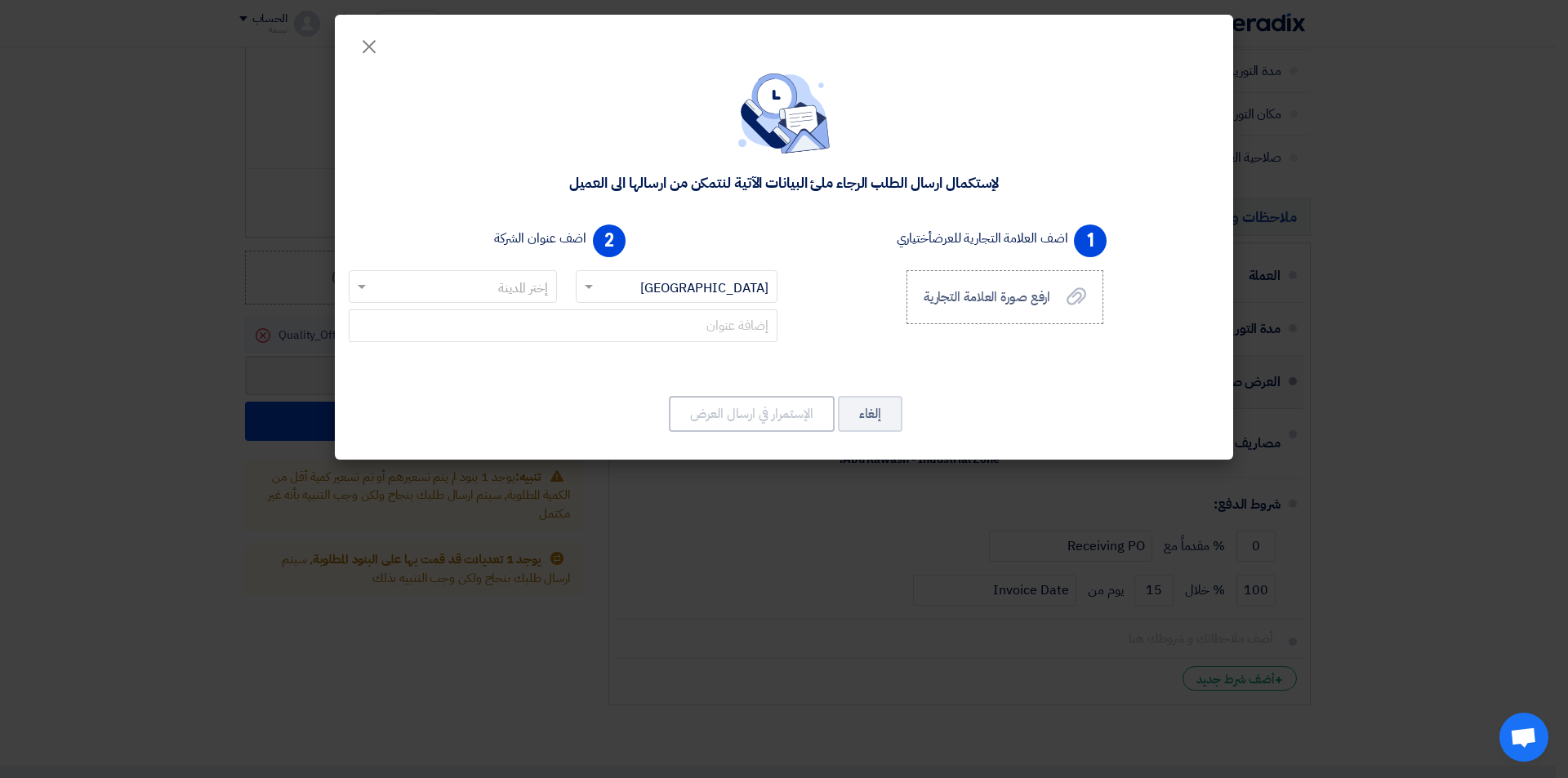
click at [365, 283] on span at bounding box center [359, 287] width 20 height 20
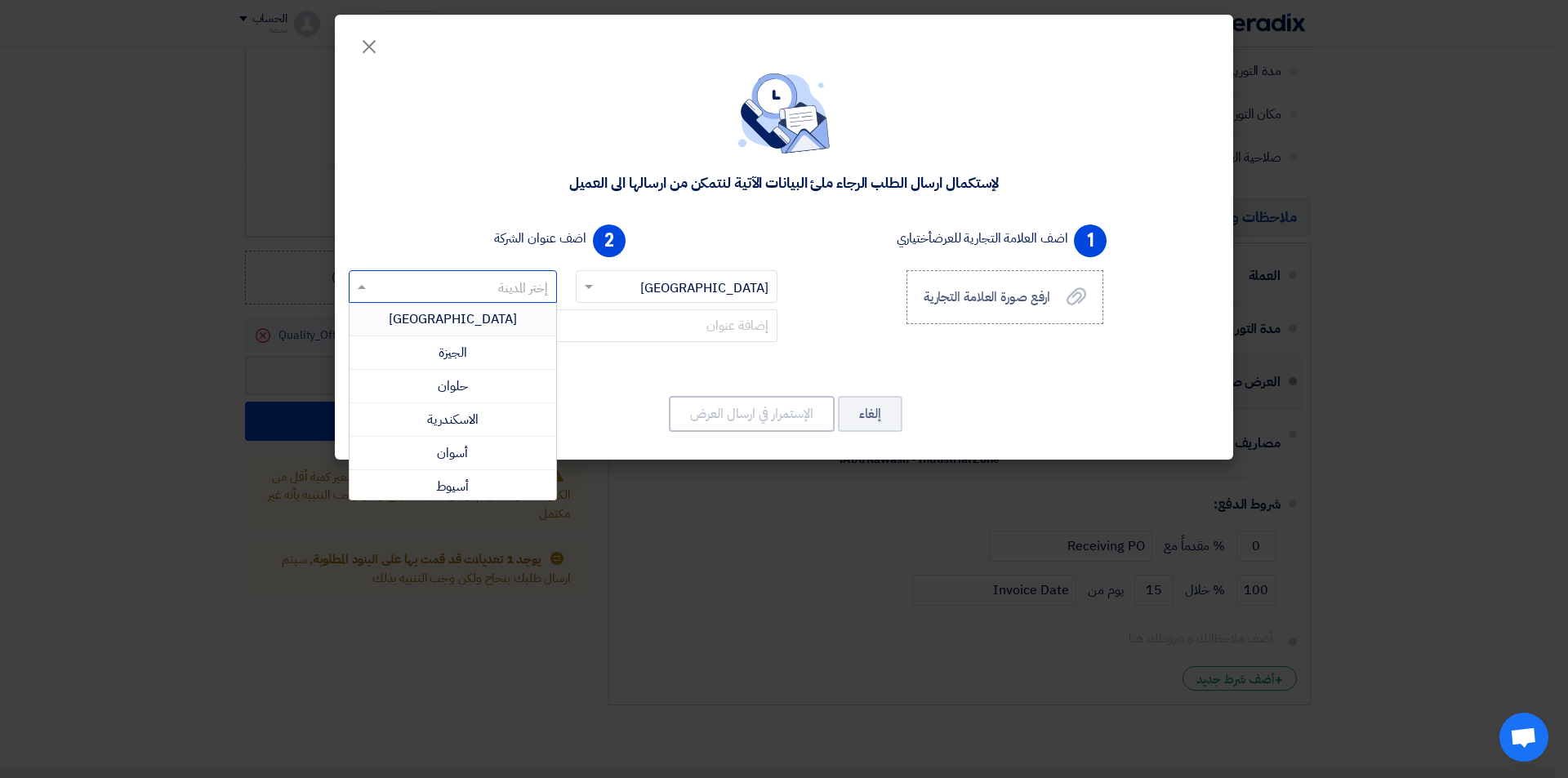
click at [421, 313] on div "[GEOGRAPHIC_DATA]" at bounding box center [452, 319] width 207 height 34
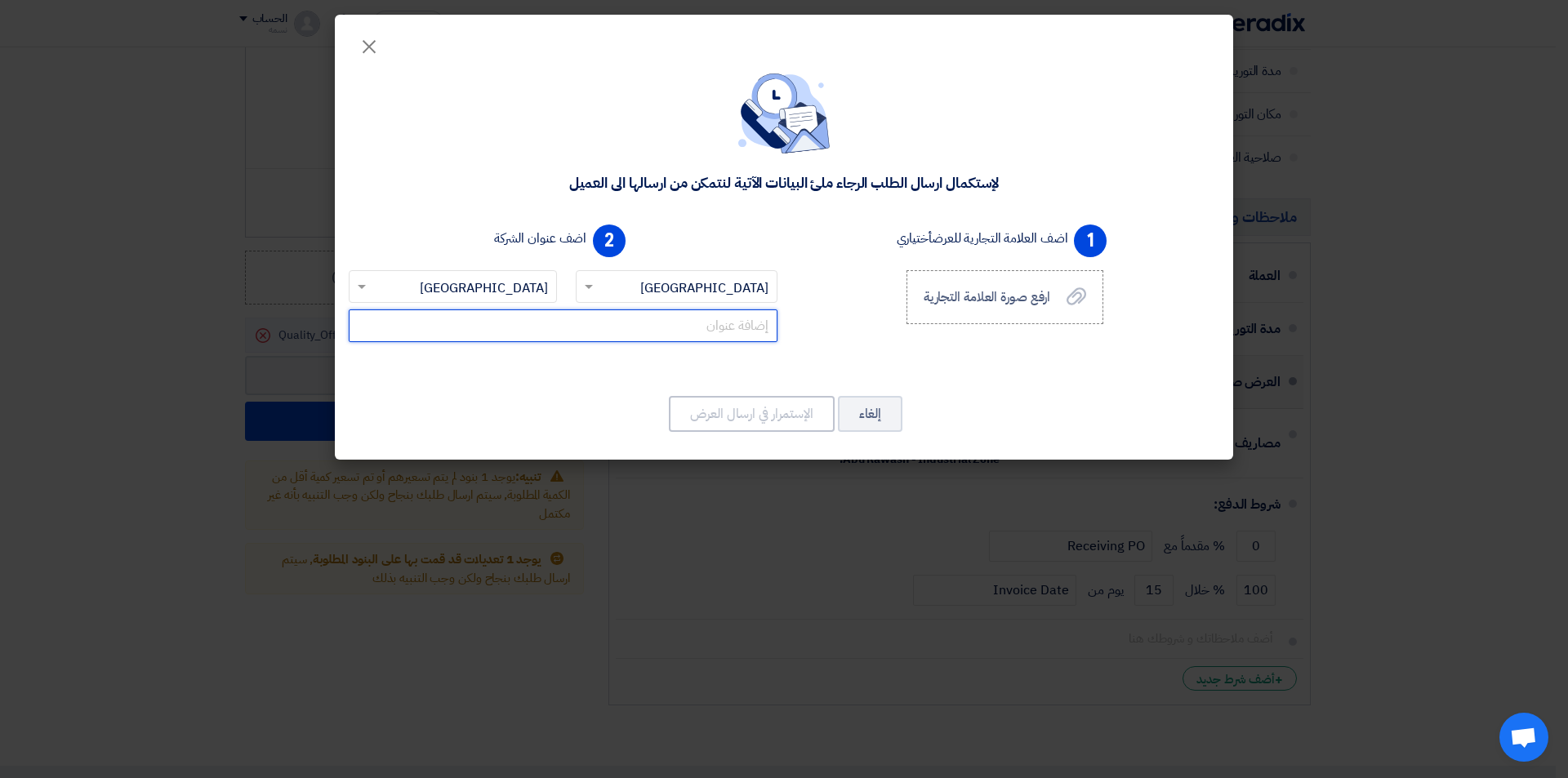
click at [679, 331] on input "text" at bounding box center [562, 326] width 429 height 33
click at [680, 329] on input "text" at bounding box center [562, 326] width 429 height 33
type input "a"
click at [715, 324] on input "text" at bounding box center [562, 326] width 429 height 33
type input "h"
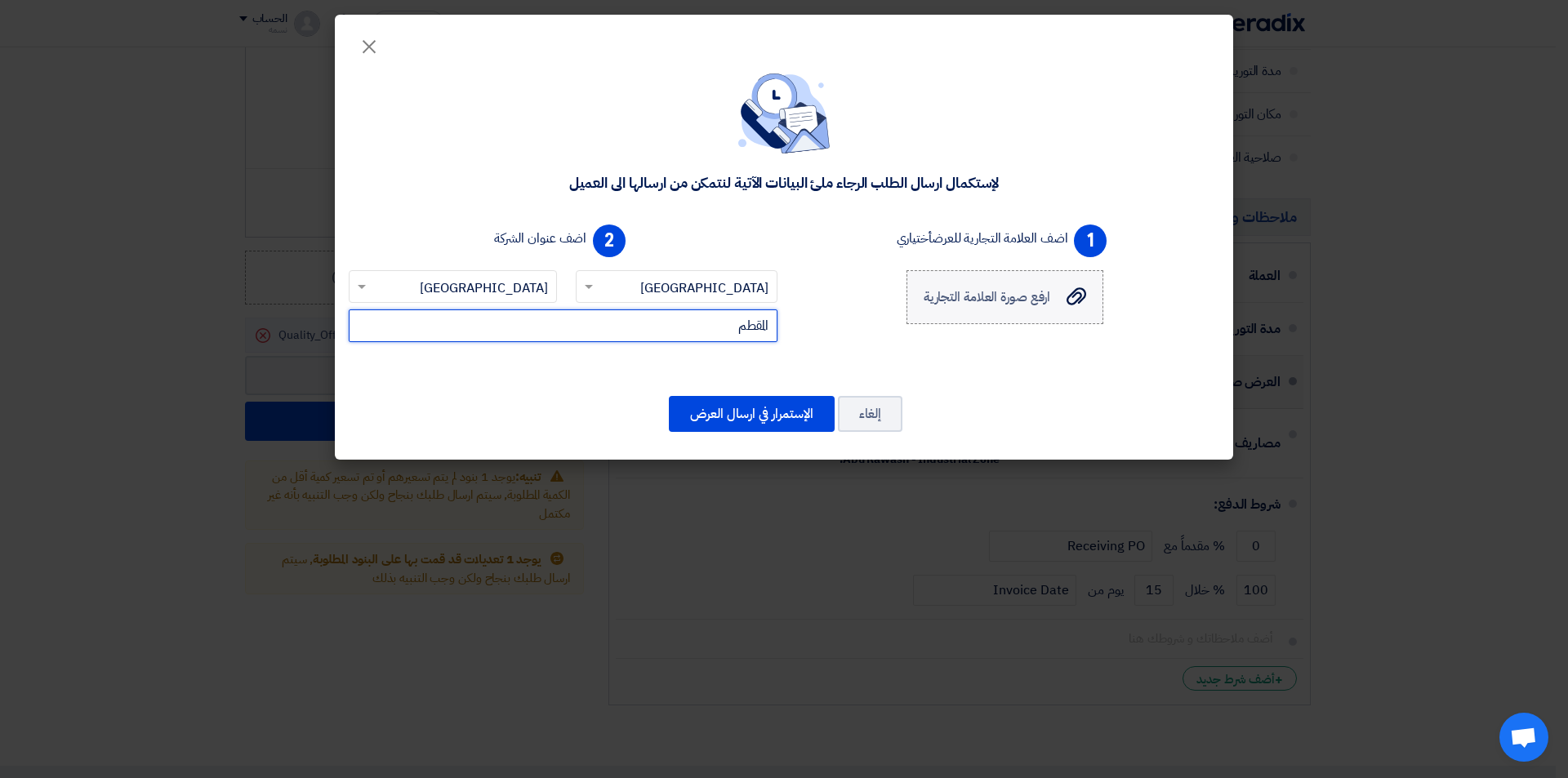
type input "المقطم"
click at [1039, 295] on span "ارفع صورة العلامة التجارية" at bounding box center [987, 298] width 127 height 20
click at [0, 0] on input "ارفع صورة العلامة التجارية ارفع صورة العلامة التجارية" at bounding box center [0, 0] width 0 height 0
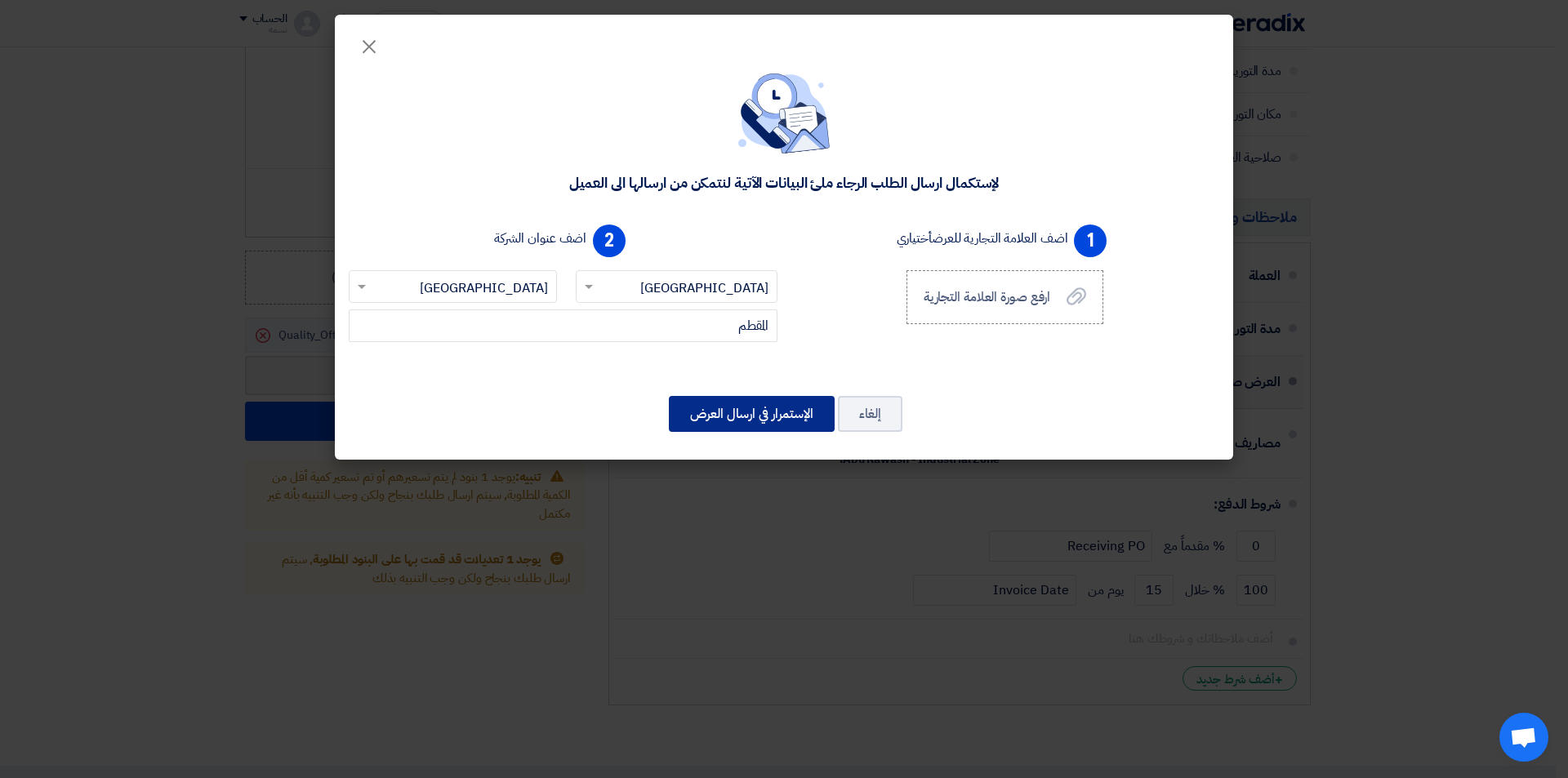
click at [768, 410] on button "الإستمرار في ارسال العرض" at bounding box center [752, 413] width 166 height 35
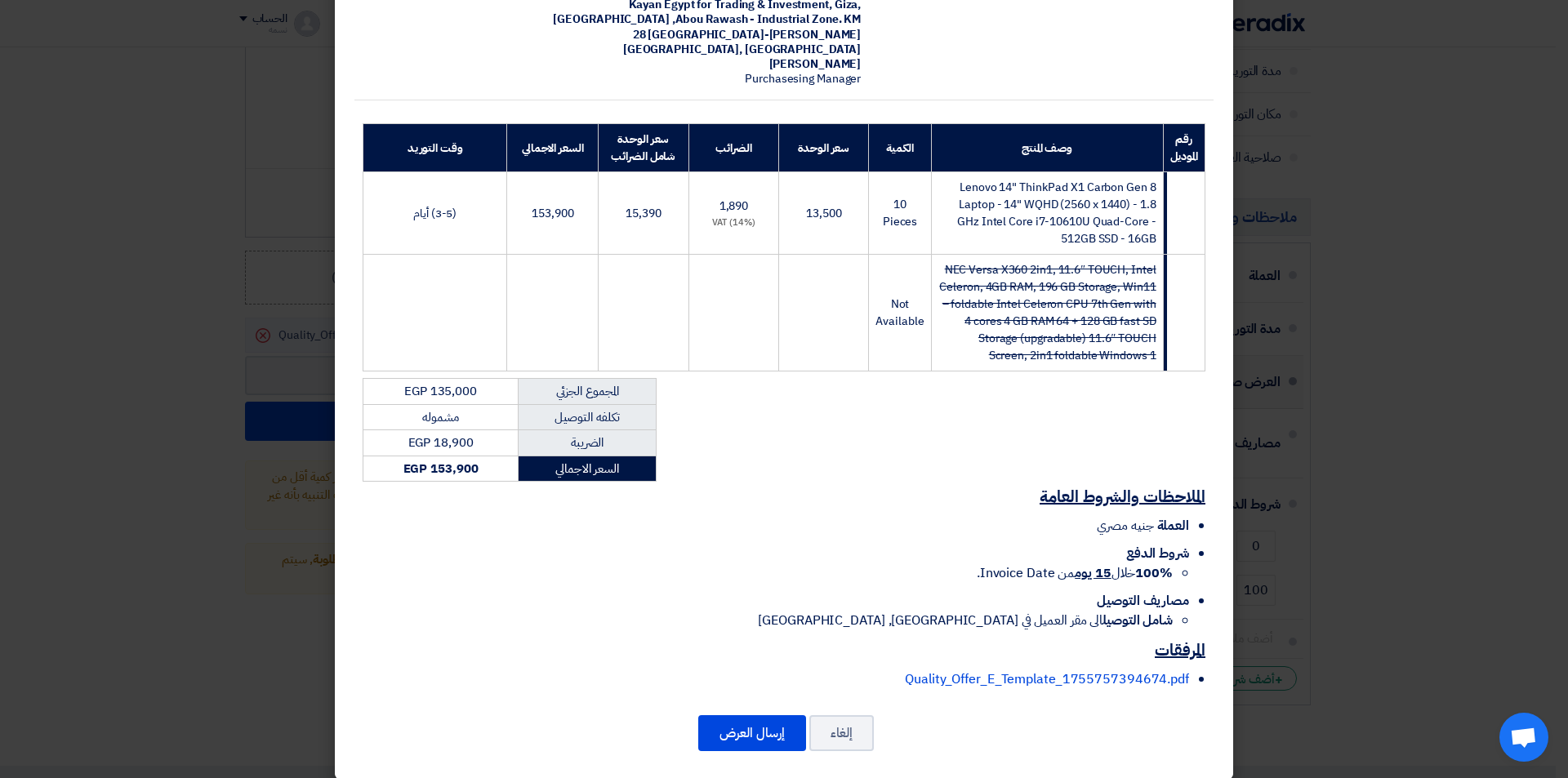
scroll to position [168, 0]
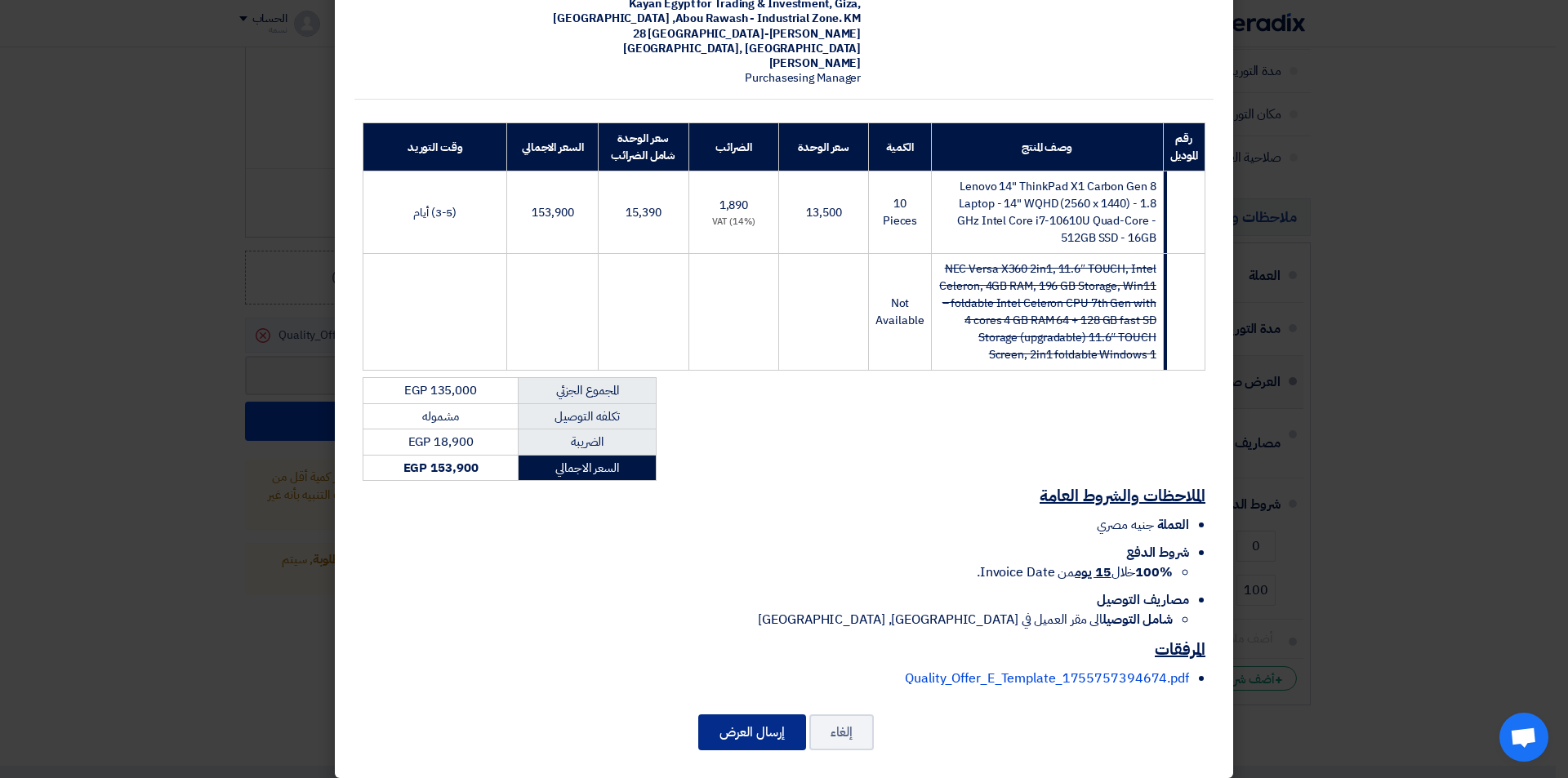
click at [759, 714] on button "إرسال العرض" at bounding box center [752, 732] width 107 height 35
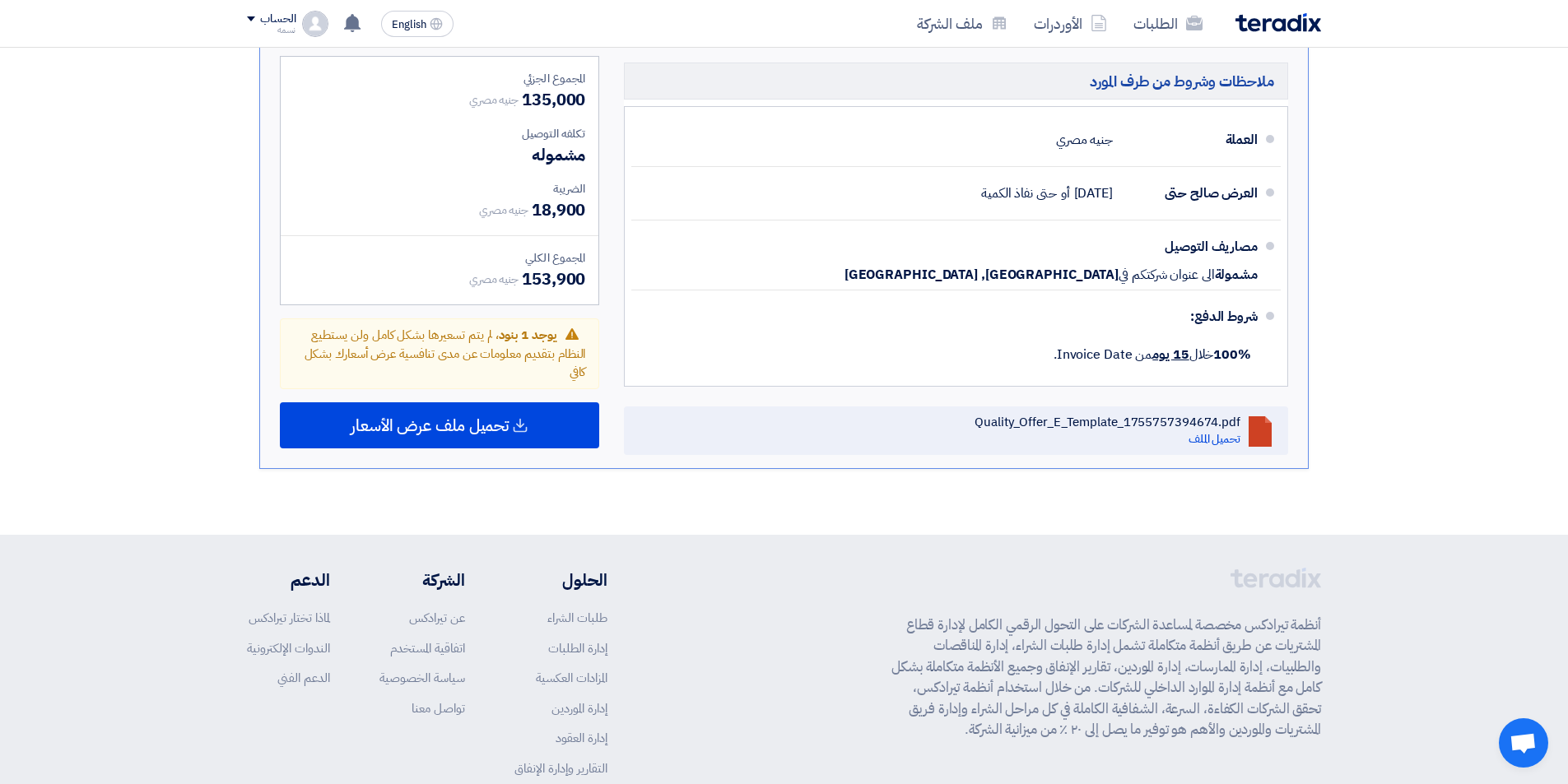
scroll to position [988, 0]
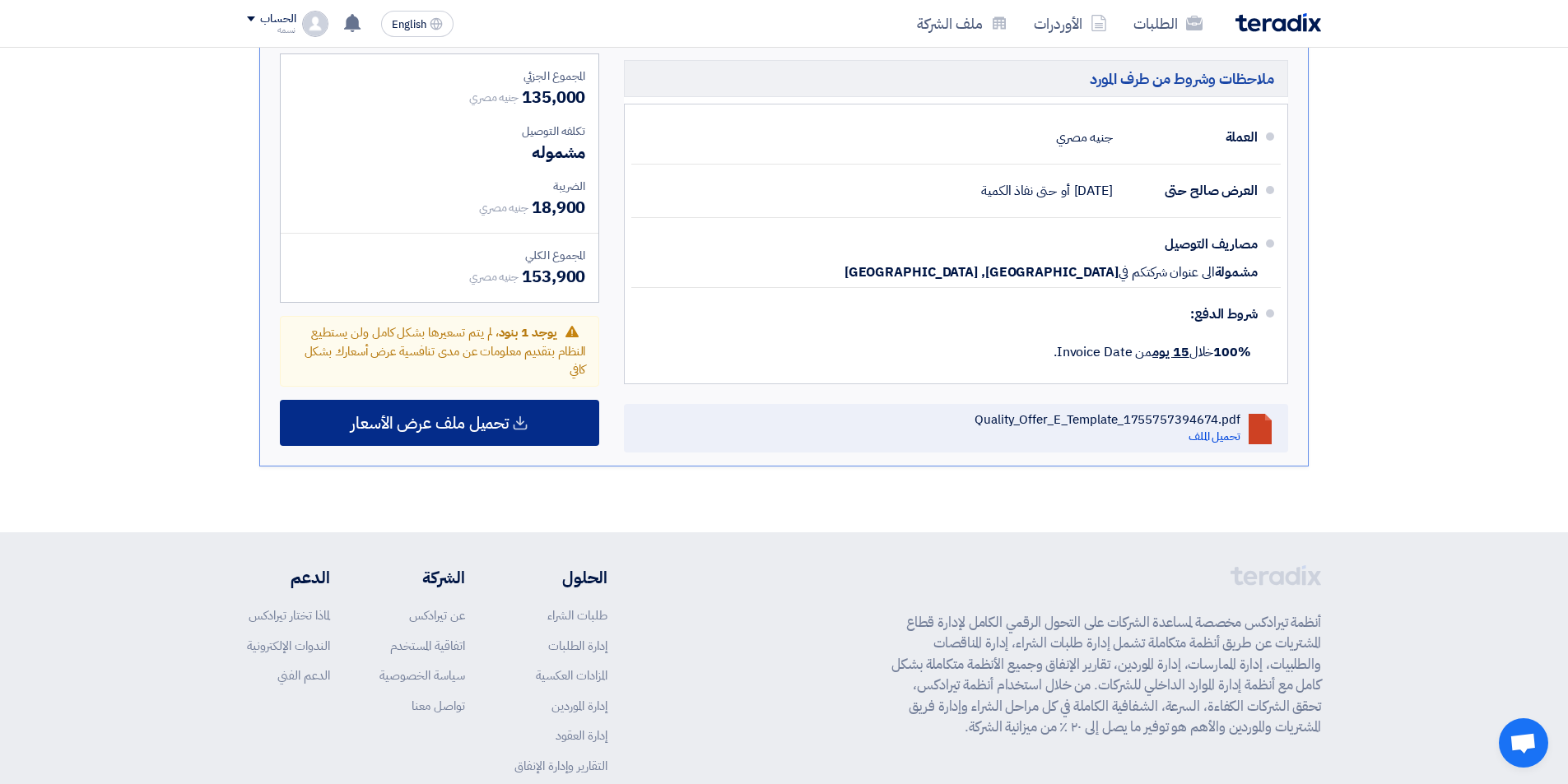
click at [502, 430] on span "تحميل ملف عرض الأسعار" at bounding box center [429, 423] width 158 height 15
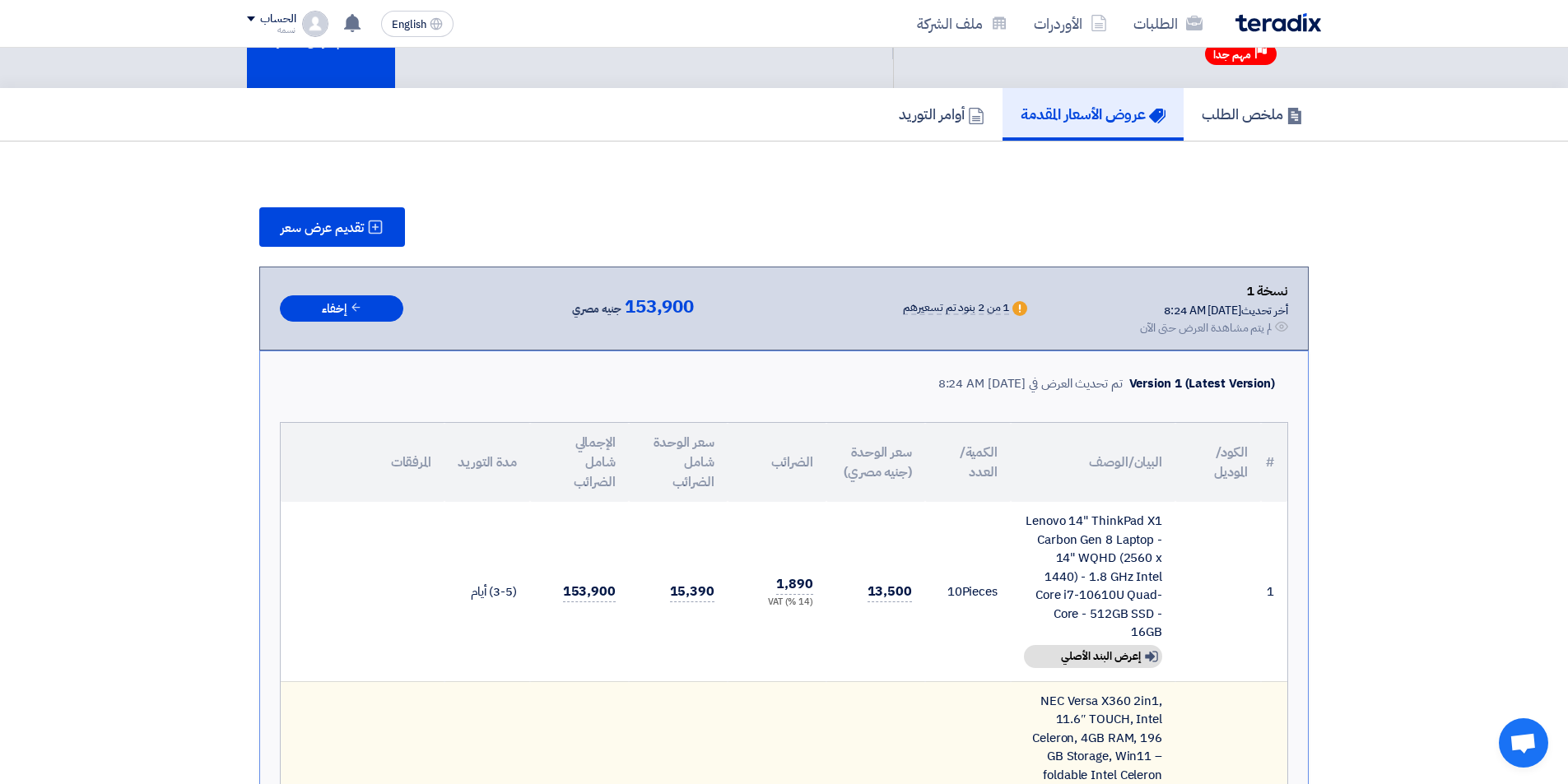
scroll to position [0, 0]
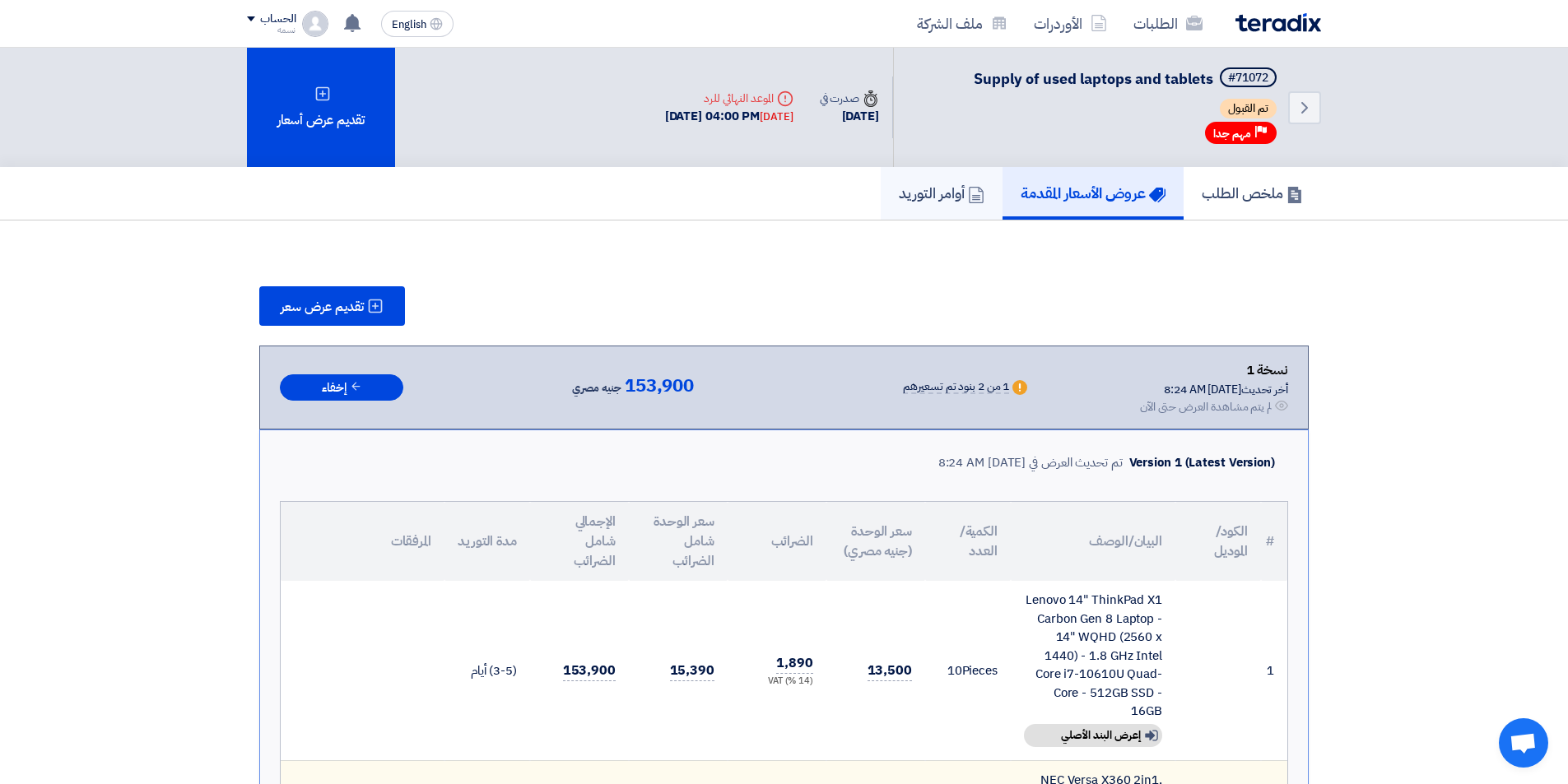
click at [947, 192] on h5 "أوامر التوريد" at bounding box center [941, 193] width 85 height 19
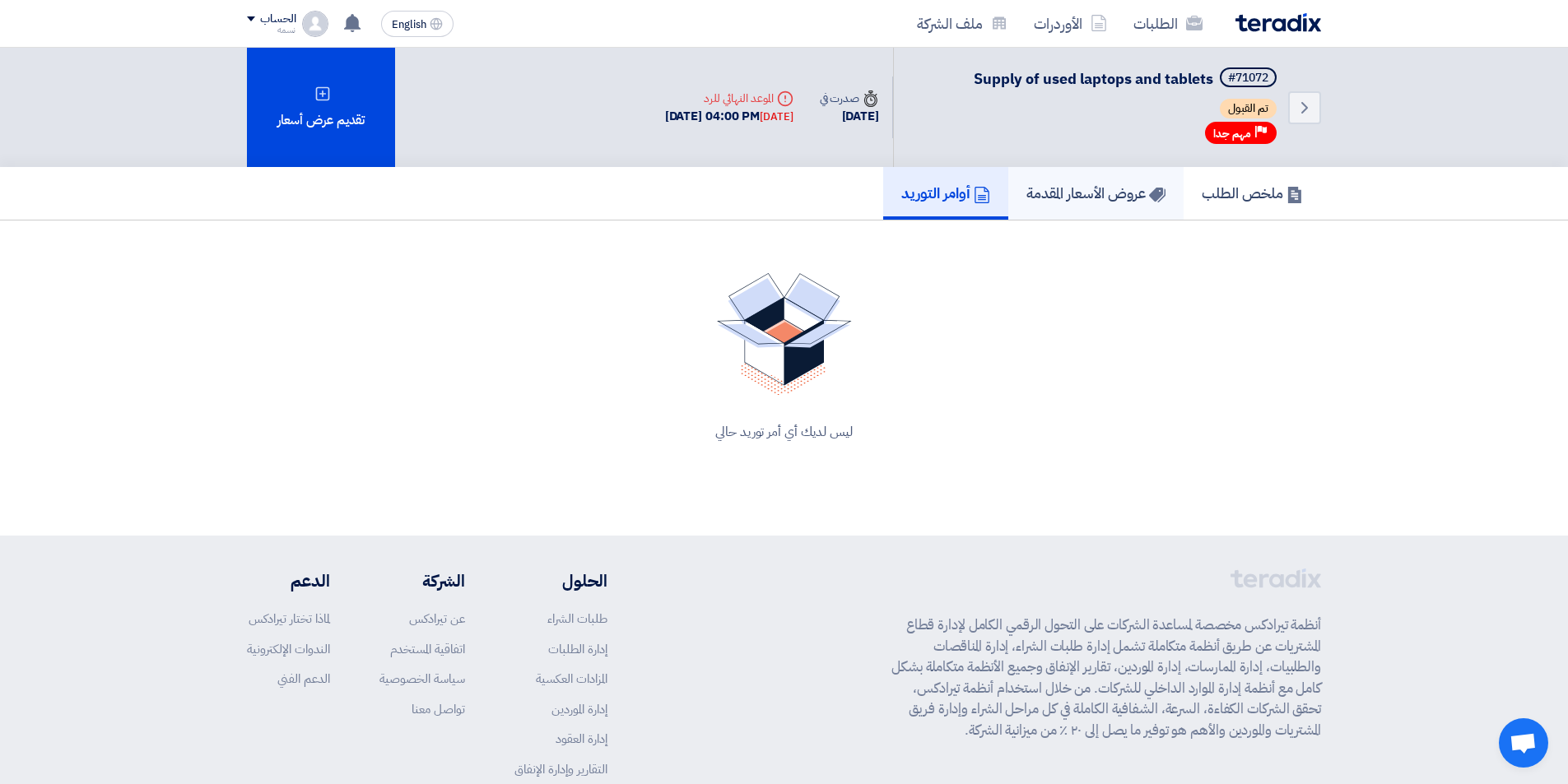
click at [1088, 202] on h5 "عروض الأسعار المقدمة" at bounding box center [1096, 193] width 139 height 19
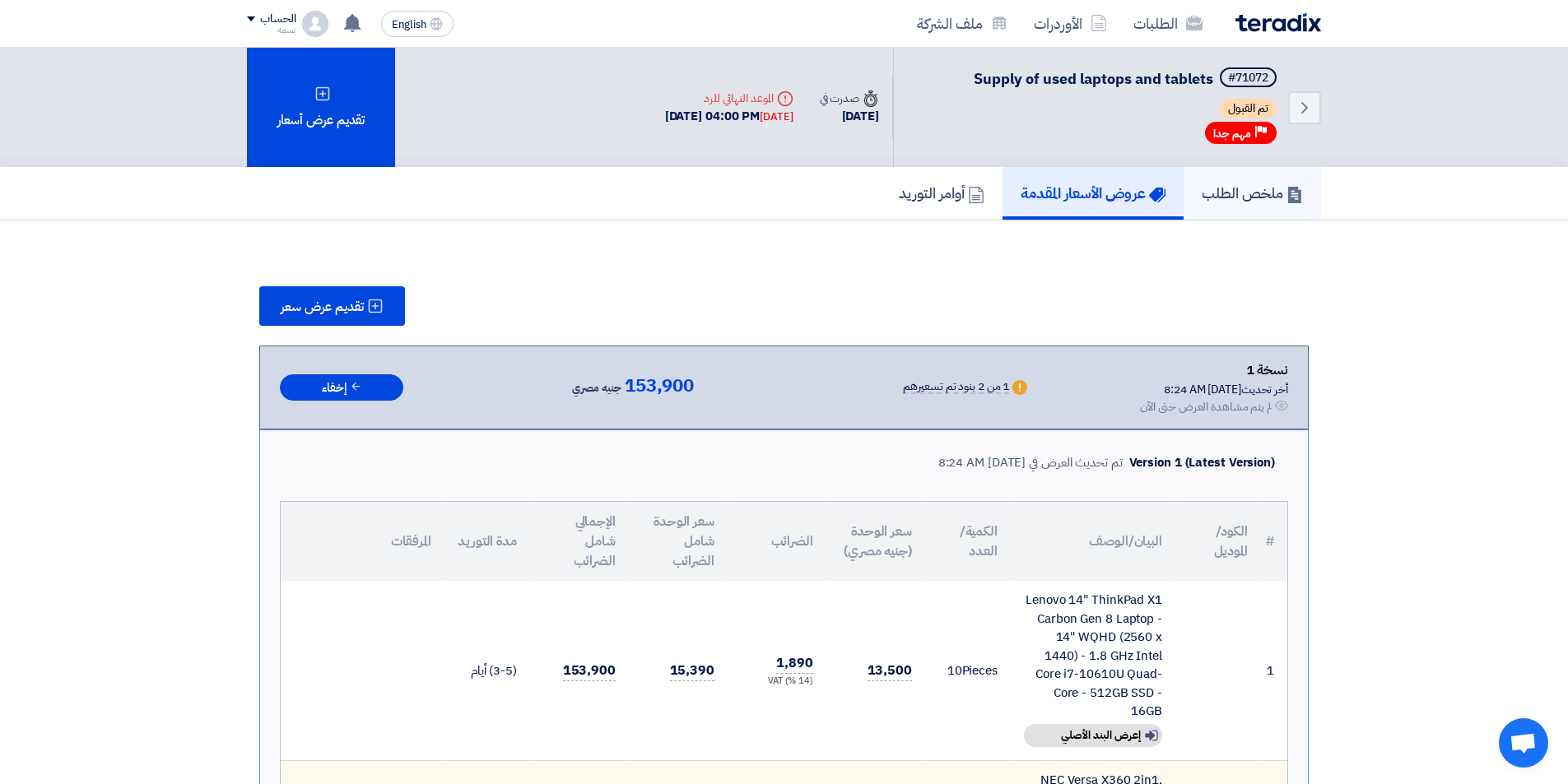
click at [1212, 191] on h5 "ملخص الطلب" at bounding box center [1252, 193] width 101 height 19
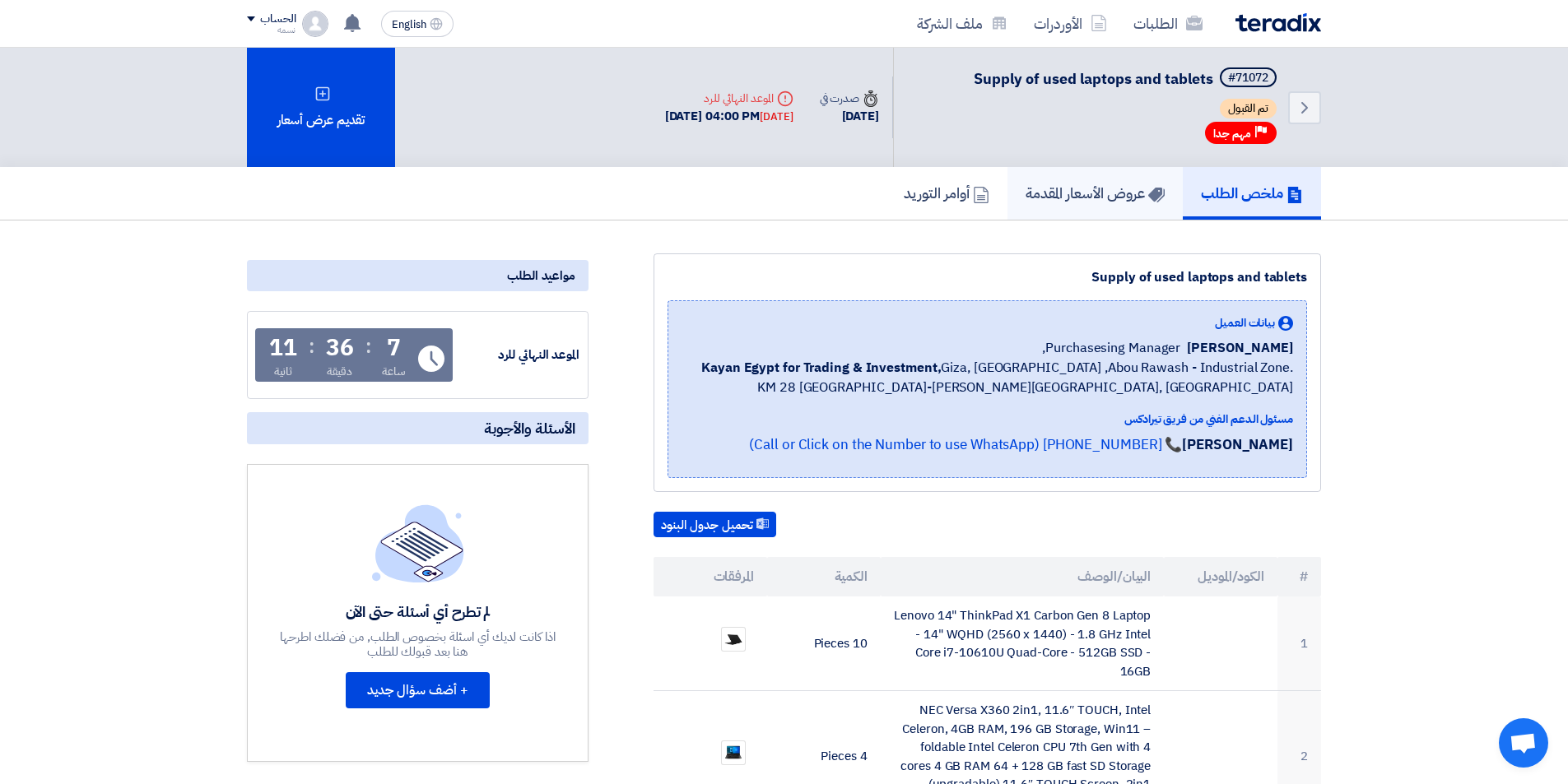
click at [1090, 202] on h5 "عروض الأسعار المقدمة" at bounding box center [1095, 193] width 139 height 19
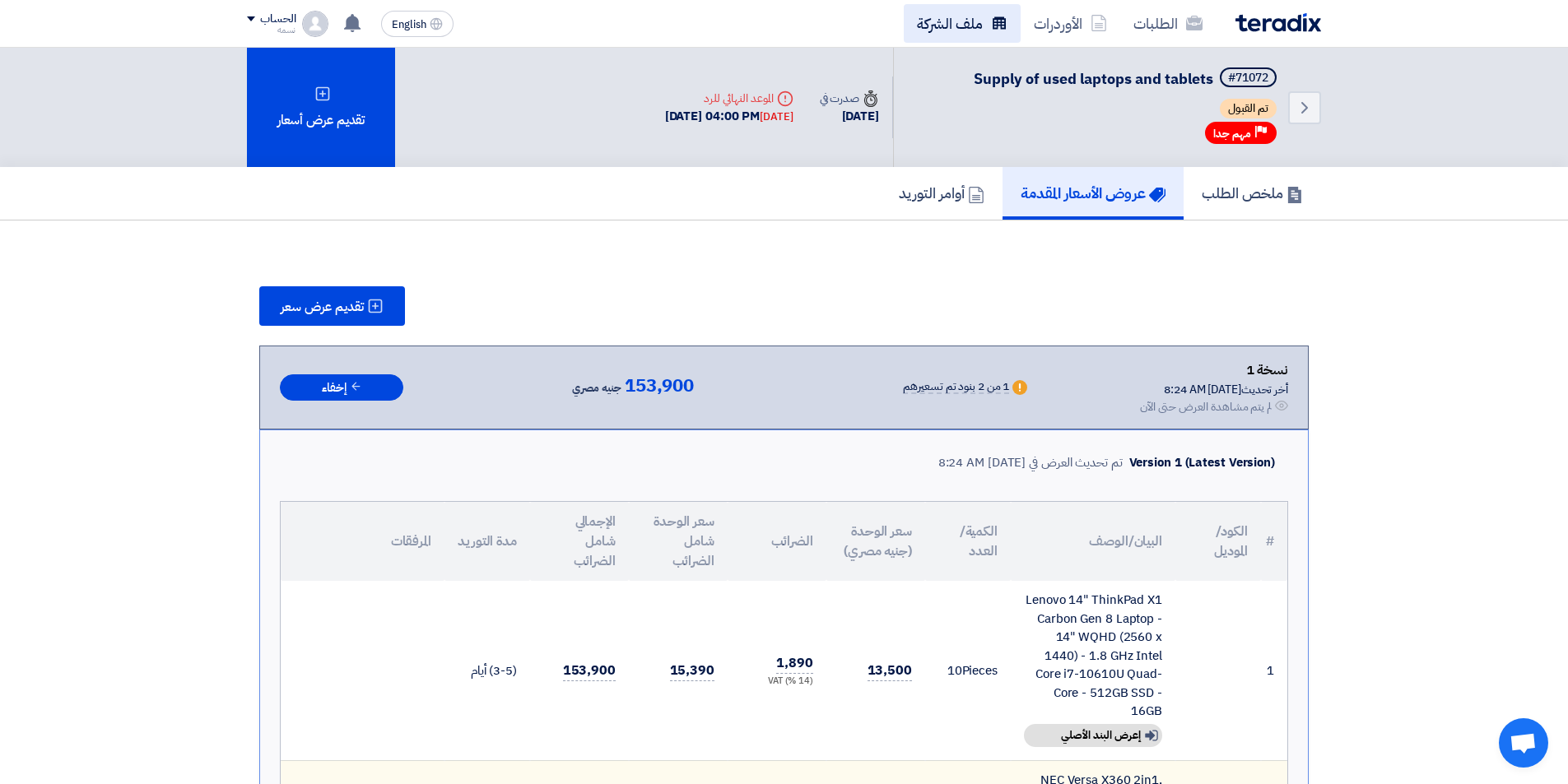
click at [944, 23] on link "ملف الشركة" at bounding box center [962, 23] width 116 height 39
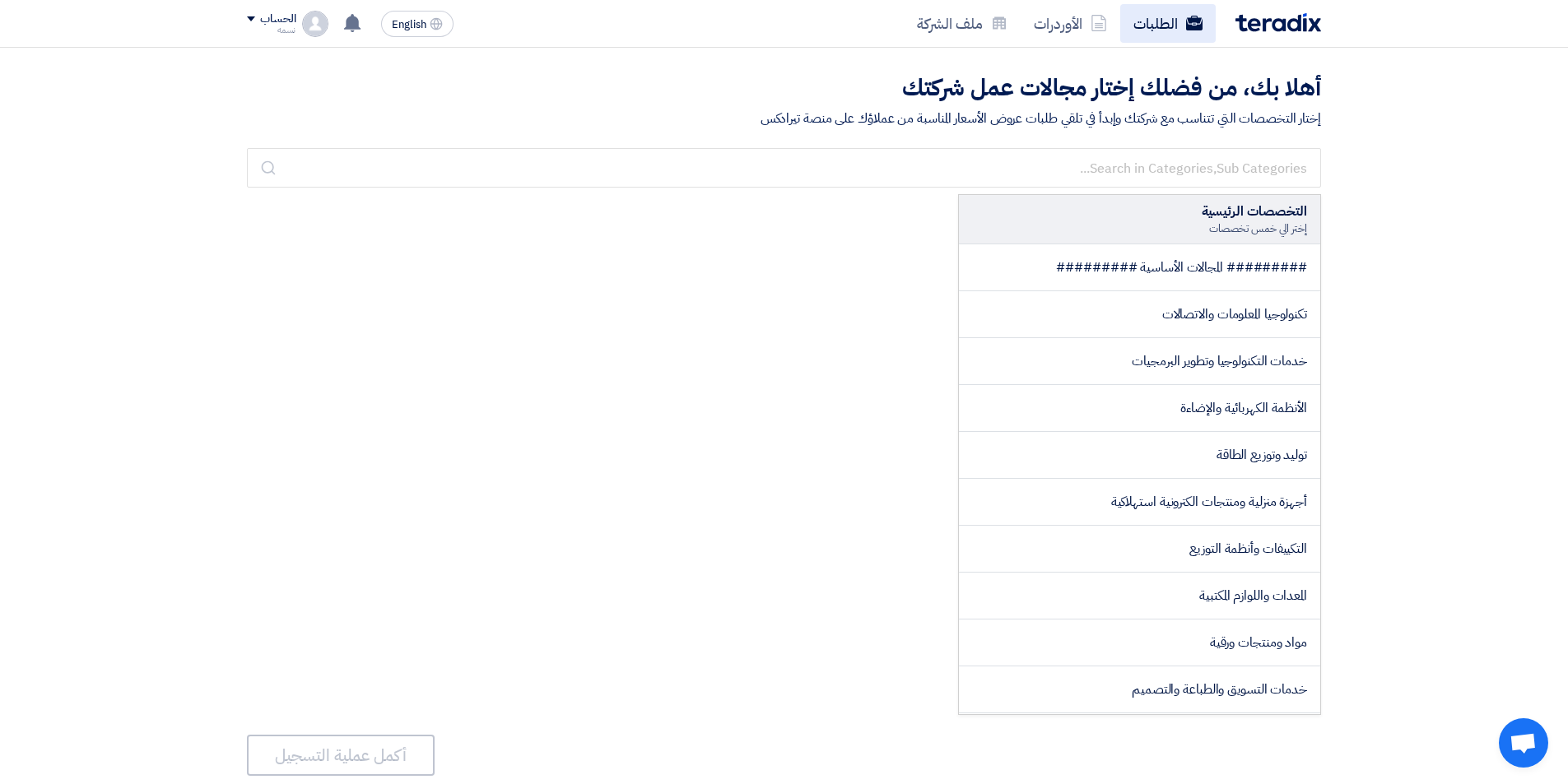
click at [1142, 22] on link "الطلبات" at bounding box center [1168, 23] width 95 height 39
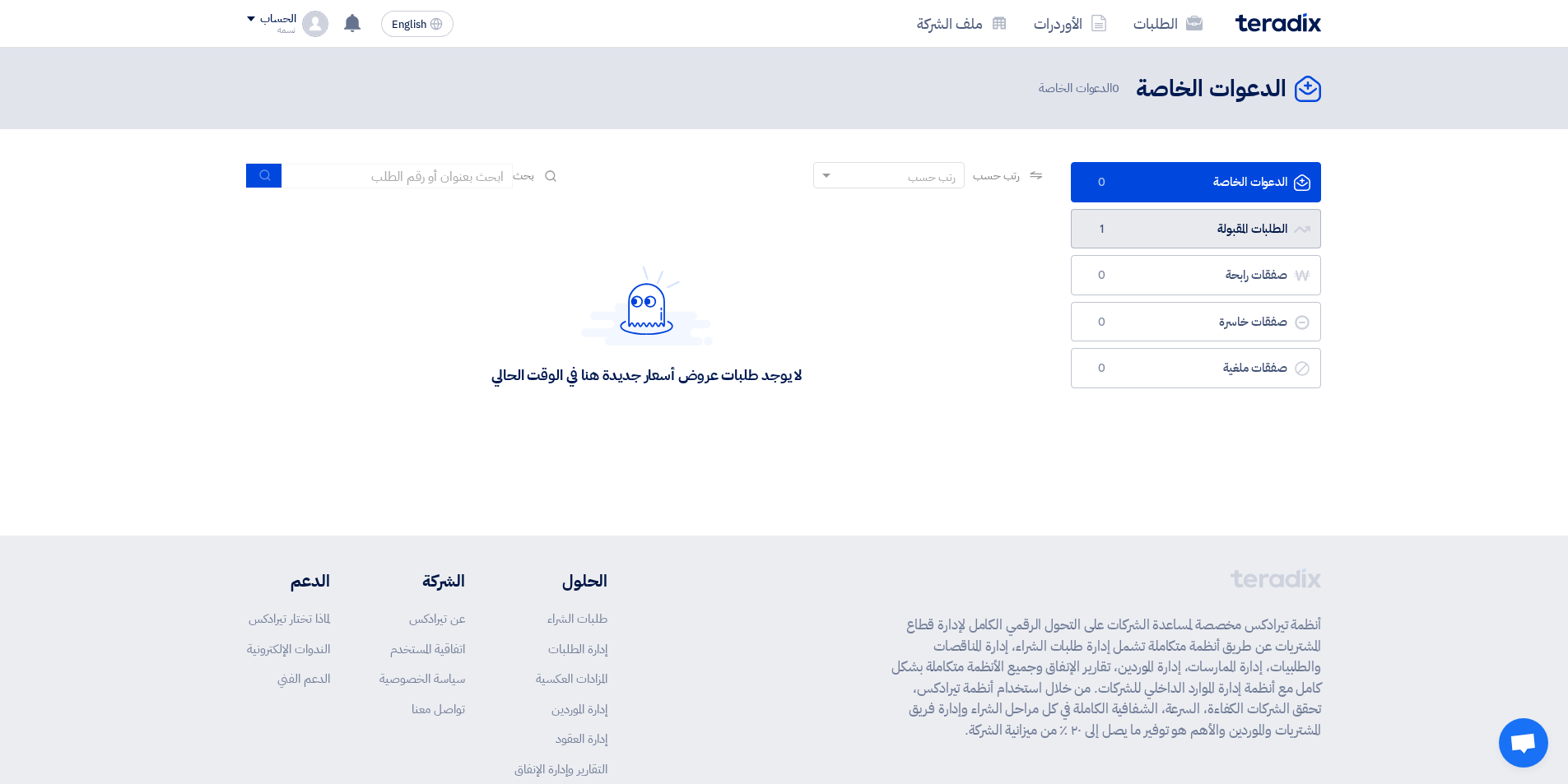
click at [1154, 225] on link "الطلبات المقبولة الطلبات المقبولة 1" at bounding box center [1196, 229] width 250 height 40
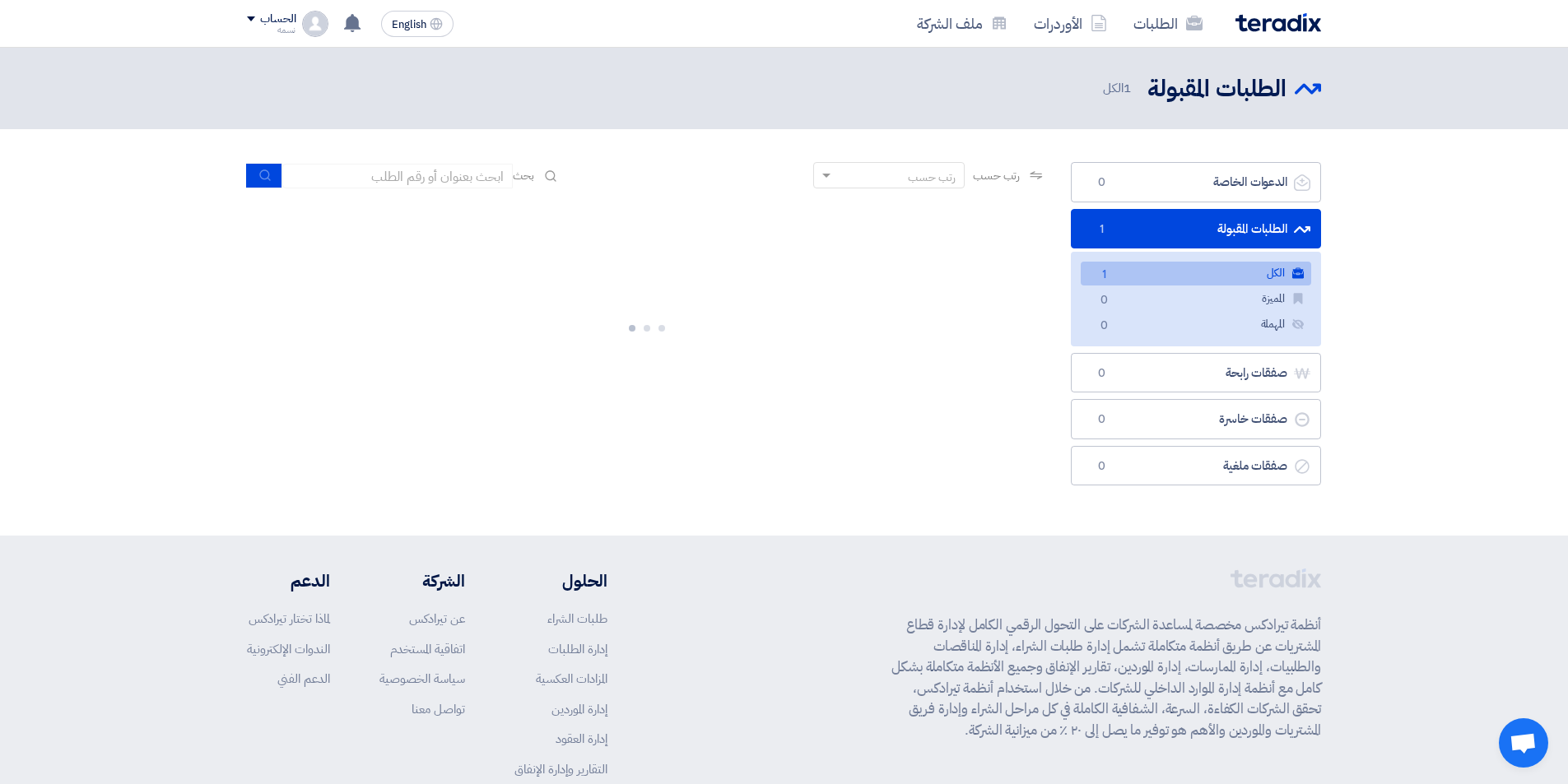
click at [1154, 225] on link "الطلبات المقبولة الطلبات المقبولة 1" at bounding box center [1196, 229] width 250 height 40
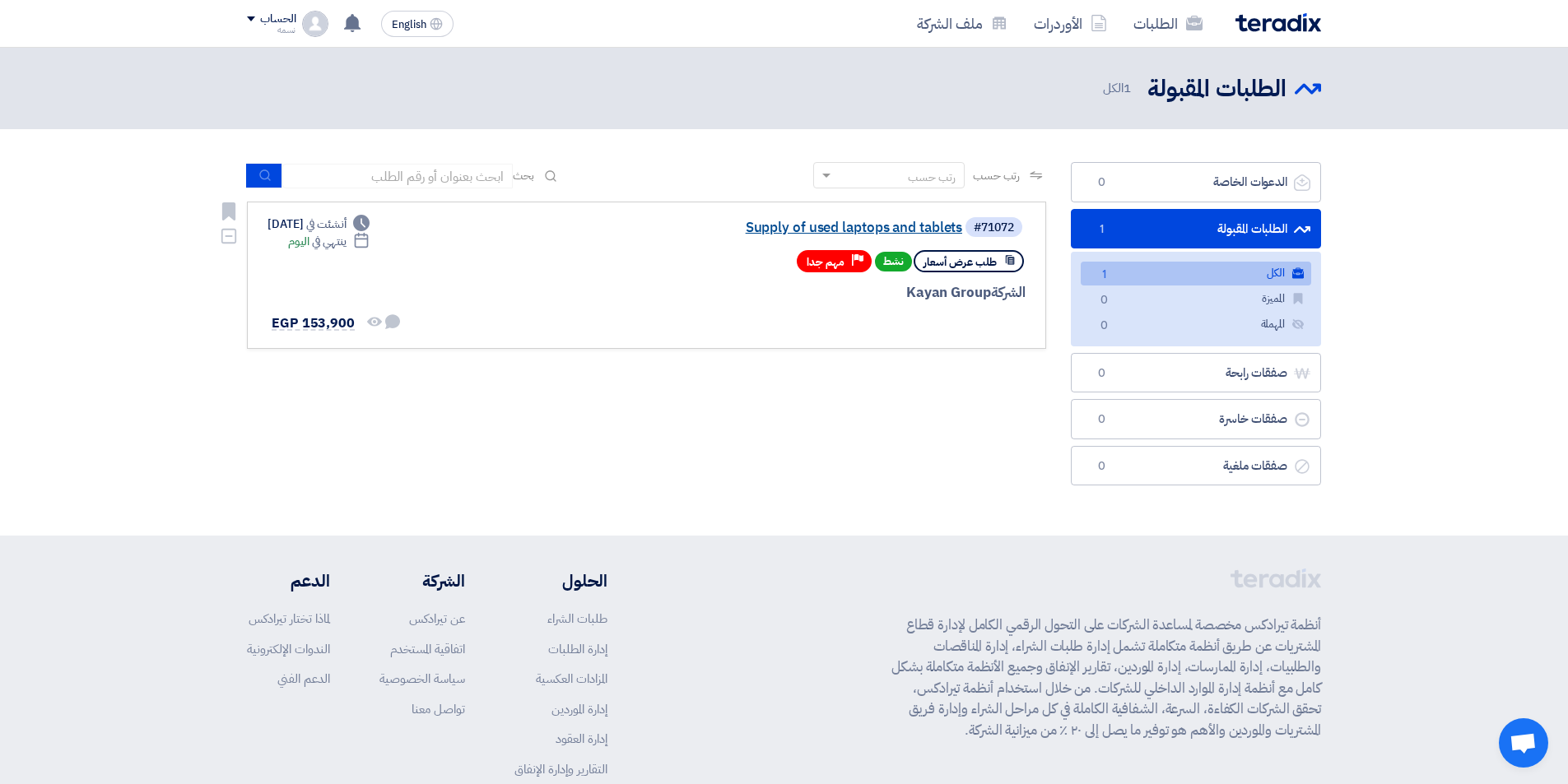
click at [785, 229] on link "Supply of used laptops and tablets" at bounding box center [797, 228] width 329 height 15
